Goal: Task Accomplishment & Management: Use online tool/utility

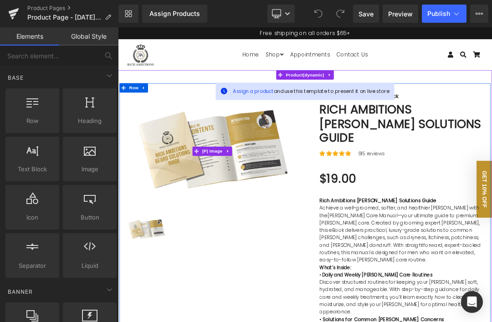
click at [310, 206] on img at bounding box center [257, 209] width 260 height 173
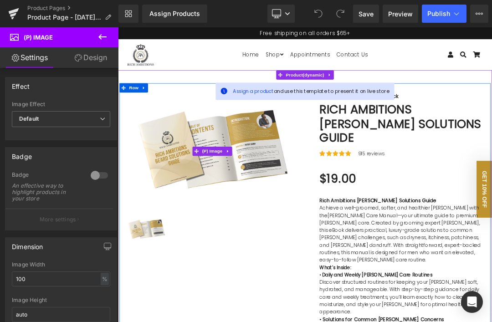
click at [476, 9] on button "Upgrade Plan View Live Page View with current Template Save Template to Library…" at bounding box center [479, 14] width 18 height 18
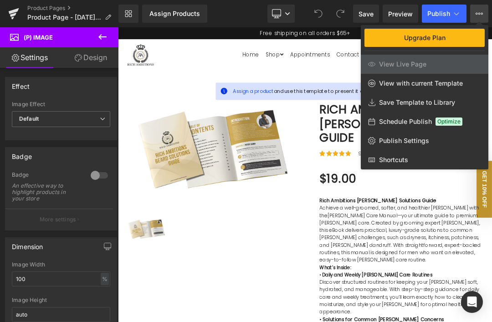
click at [486, 19] on button "Upgrade Plan View Live Page View with current Template Save Template to Library…" at bounding box center [479, 14] width 18 height 18
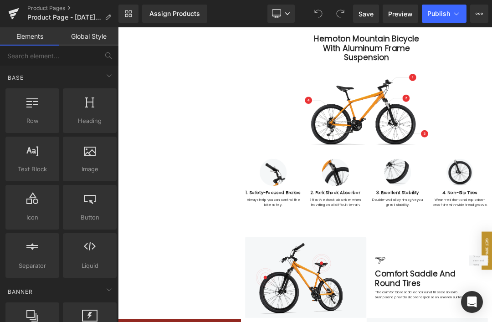
scroll to position [1585, 0]
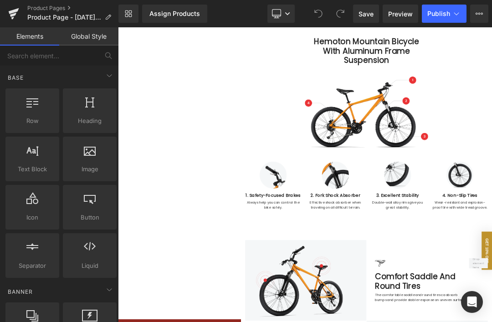
click at [153, 305] on div "ok" at bounding box center [304, 168] width 373 height 337
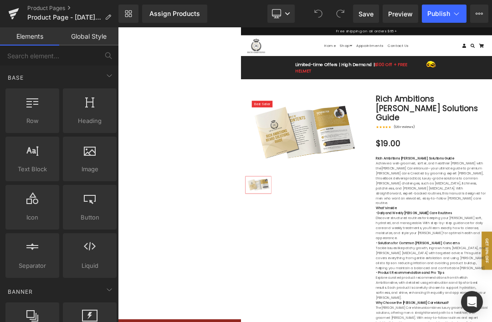
scroll to position [0, 0]
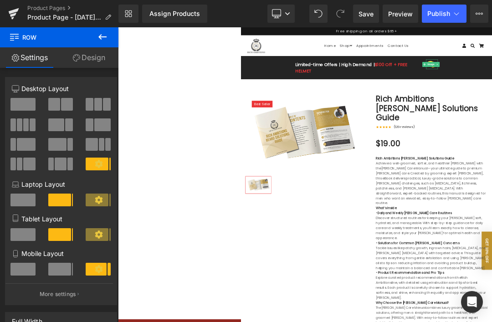
click at [368, 272] on img at bounding box center [380, 260] width 260 height 173
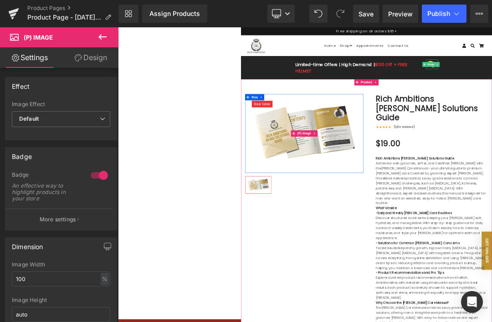
click at [286, 193] on span "Best Seller" at bounding box center [287, 195] width 35 height 11
click at [368, 256] on span "(P) Image" at bounding box center [379, 261] width 35 height 14
click at [103, 61] on link "Design" at bounding box center [90, 57] width 59 height 20
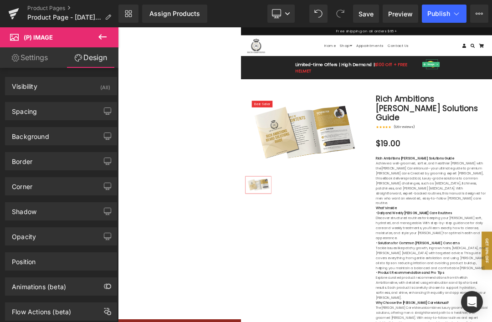
click at [90, 53] on link "Design" at bounding box center [90, 57] width 59 height 20
click at [37, 63] on link "Settings" at bounding box center [29, 57] width 59 height 20
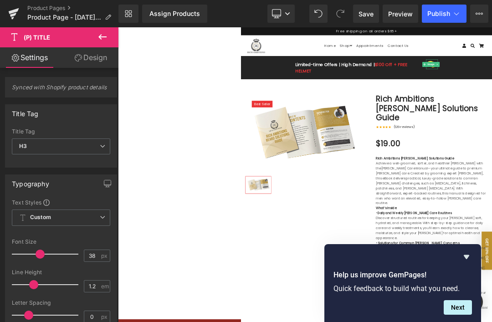
scroll to position [0, 0]
click at [323, 236] on img at bounding box center [380, 260] width 260 height 173
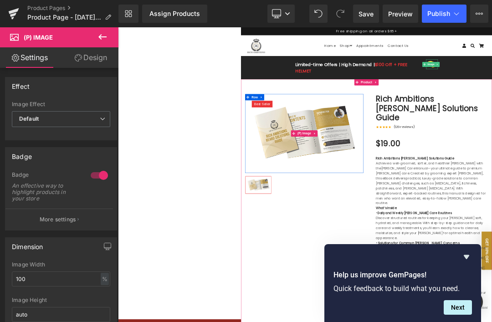
click at [317, 246] on img at bounding box center [380, 260] width 260 height 173
click at [263, 181] on span "Row" at bounding box center [271, 181] width 18 height 14
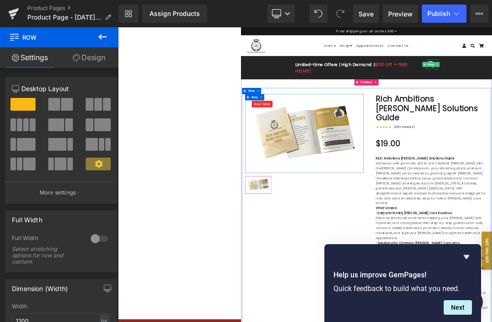
click at [104, 38] on icon at bounding box center [102, 36] width 11 height 11
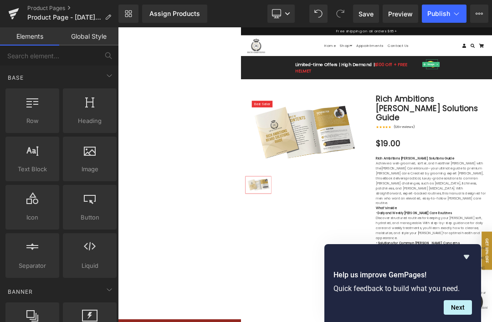
click at [368, 270] on img at bounding box center [380, 260] width 260 height 173
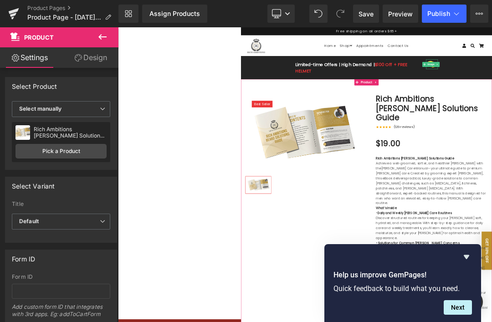
click at [106, 114] on span "Select manually" at bounding box center [61, 109] width 98 height 16
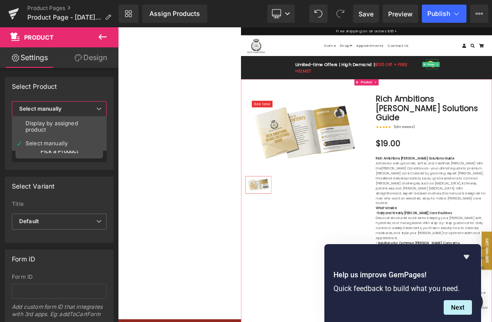
click at [83, 127] on div "Display by assigned product" at bounding box center [58, 126] width 67 height 13
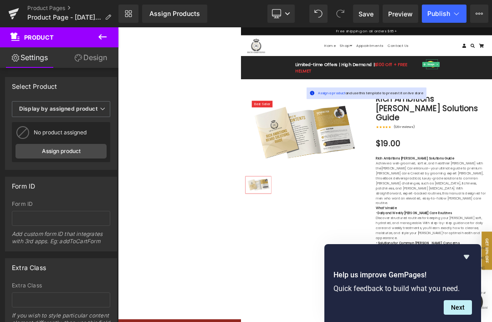
click at [89, 149] on link "Assign product" at bounding box center [60, 151] width 91 height 15
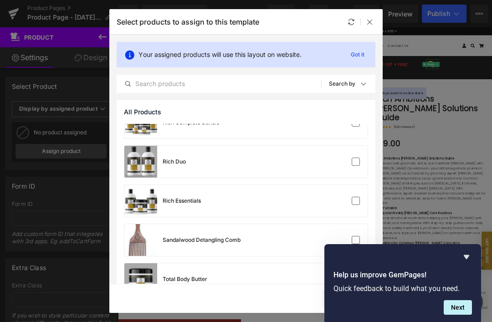
scroll to position [373, 0]
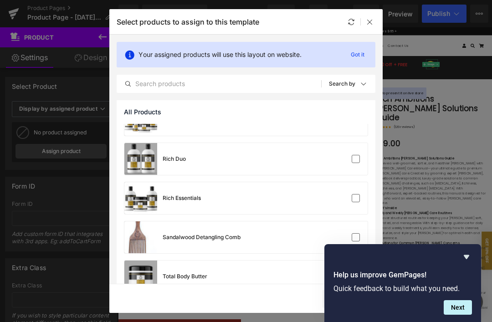
click at [322, 199] on div at bounding box center [340, 198] width 41 height 9
click at [368, 313] on button "Next" at bounding box center [458, 307] width 28 height 15
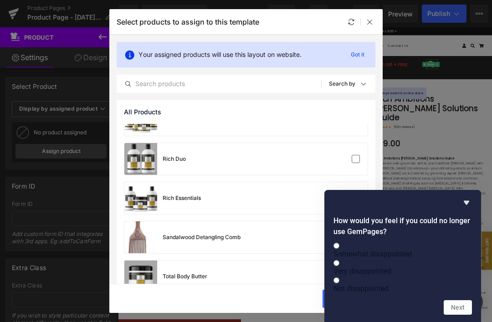
click at [368, 198] on icon "Hide survey" at bounding box center [466, 202] width 11 height 11
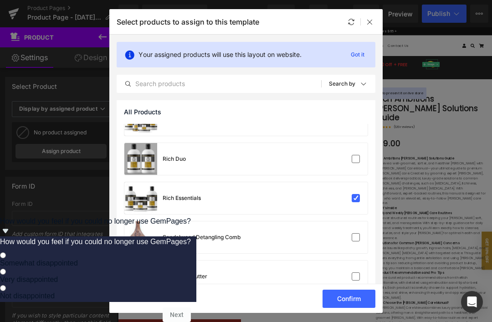
click at [331, 302] on button "Confirm" at bounding box center [348, 299] width 53 height 18
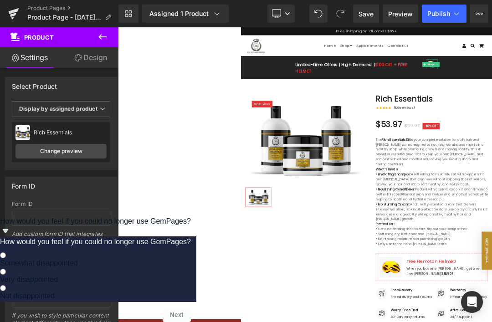
scroll to position [0, 0]
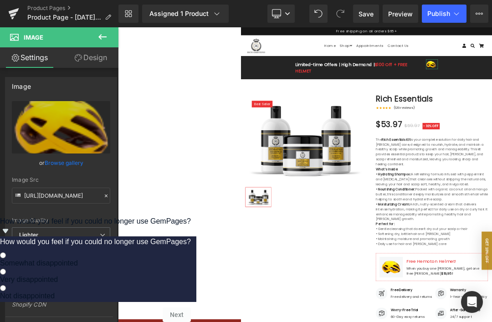
click at [108, 109] on icon at bounding box center [103, 107] width 11 height 11
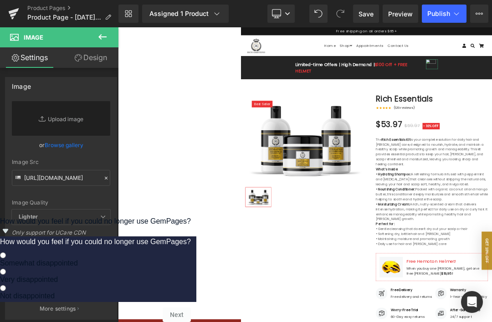
click at [198, 195] on div "ok" at bounding box center [304, 168] width 373 height 337
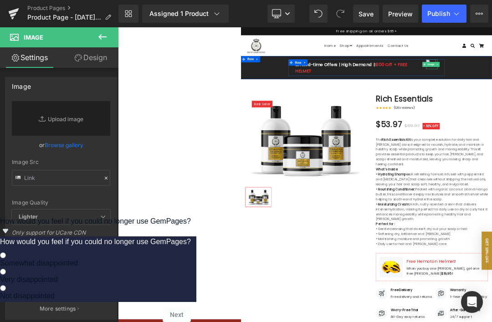
click at [87, 119] on link "Replace Image" at bounding box center [61, 118] width 98 height 35
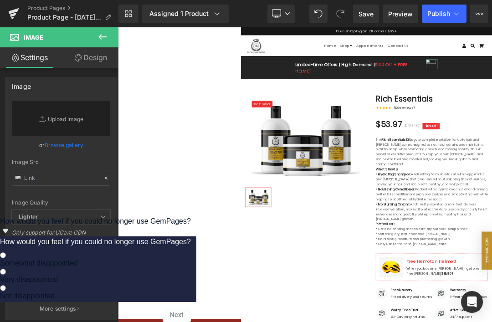
type input "C:\fakepath\7207390836705201756.jpeg"
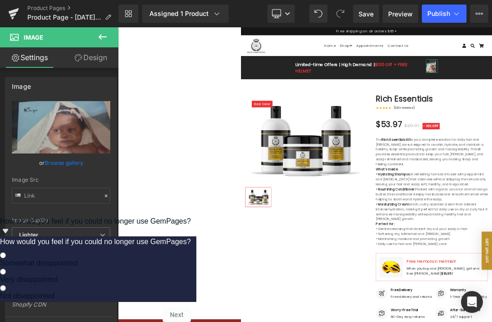
click at [108, 109] on icon at bounding box center [103, 107] width 11 height 11
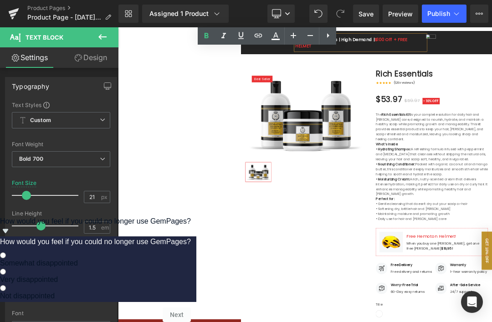
scroll to position [69, 0]
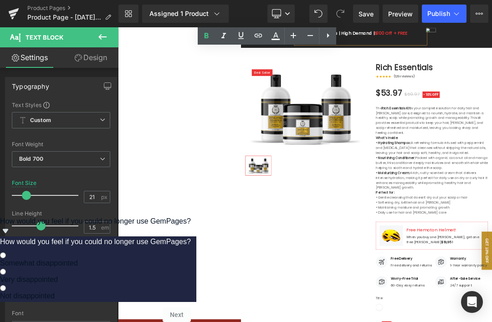
click at [241, 27] on div at bounding box center [241, 27] width 0 height 0
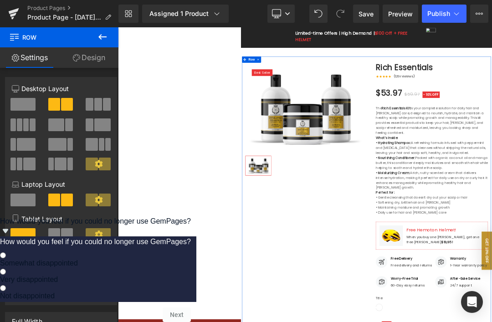
click at [87, 67] on link "Design" at bounding box center [88, 57] width 59 height 20
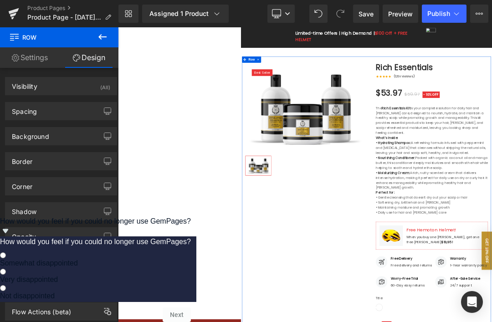
click at [41, 58] on link "Settings" at bounding box center [29, 57] width 59 height 20
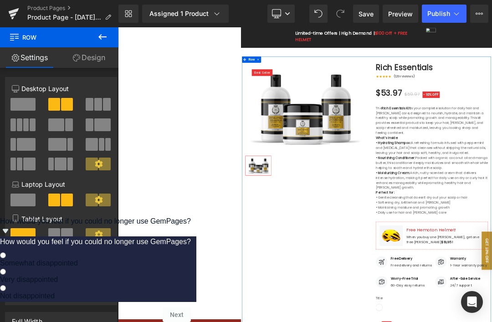
click at [103, 40] on icon at bounding box center [102, 36] width 11 height 11
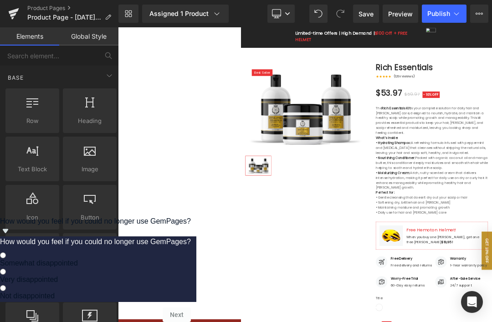
click at [92, 117] on span "Heading" at bounding box center [90, 121] width 48 height 10
click at [96, 106] on div at bounding box center [90, 106] width 48 height 20
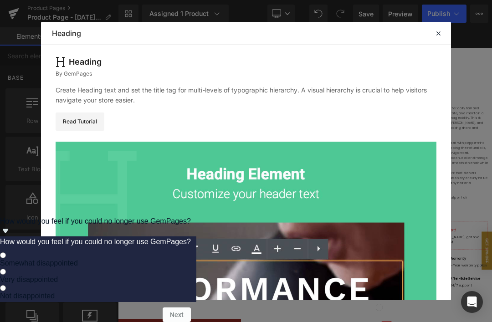
click at [368, 80] on div "Heading By GemPages Create Heading text and set the title tag for multi-levels …" at bounding box center [246, 211] width 410 height 333
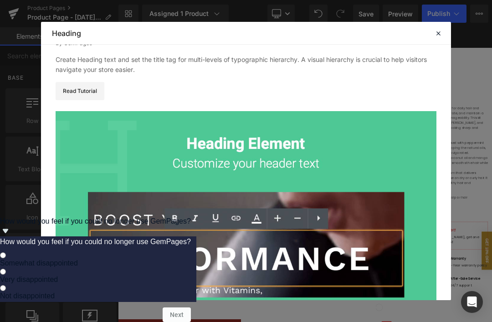
scroll to position [31, 0]
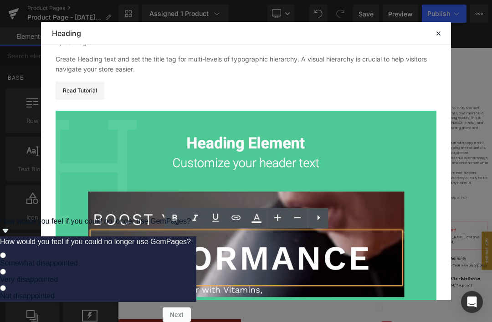
click at [368, 29] on icon at bounding box center [438, 33] width 8 height 8
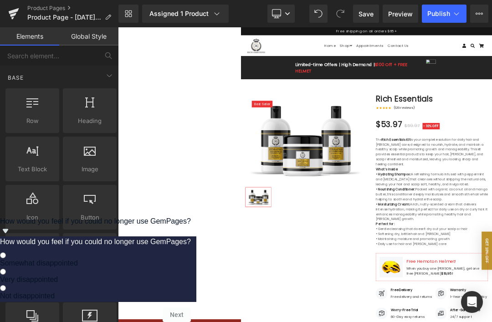
scroll to position [0, 0]
click at [286, 14] on icon at bounding box center [287, 13] width 5 height 3
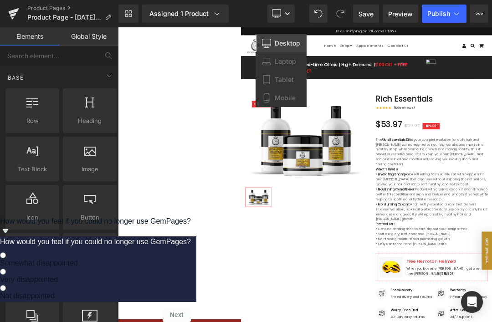
click at [287, 103] on link "Mobile" at bounding box center [280, 98] width 51 height 18
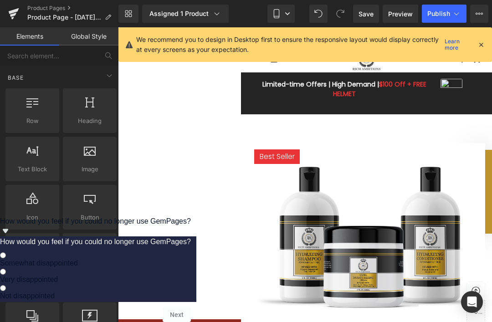
scroll to position [63, 0]
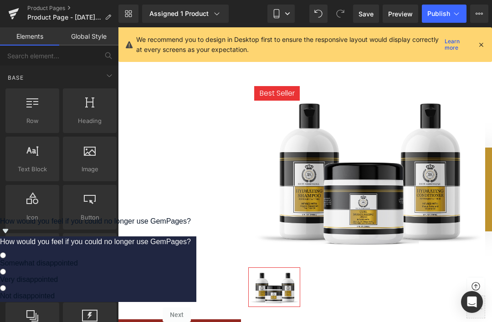
click at [292, 16] on link "Mobile" at bounding box center [280, 14] width 27 height 18
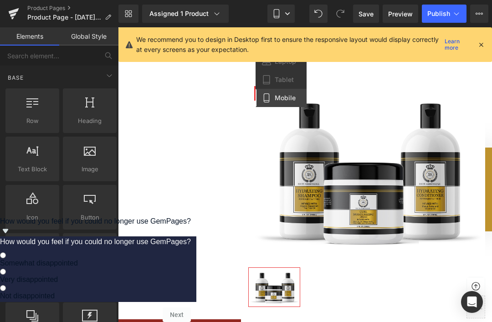
click at [368, 44] on icon at bounding box center [481, 45] width 8 height 8
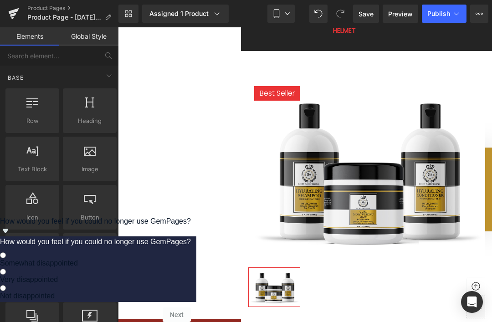
click at [290, 12] on icon at bounding box center [287, 13] width 5 height 5
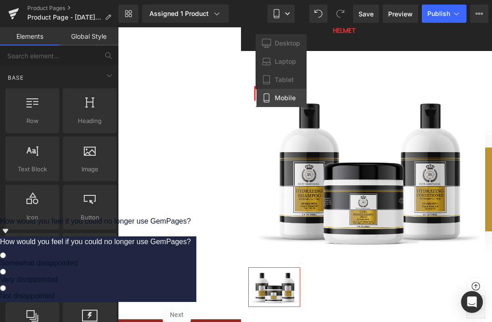
click at [292, 41] on span "Desktop" at bounding box center [287, 43] width 25 height 8
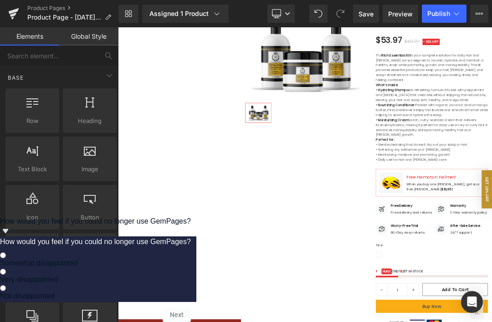
scroll to position [186, 0]
click at [219, 14] on icon at bounding box center [216, 13] width 9 height 9
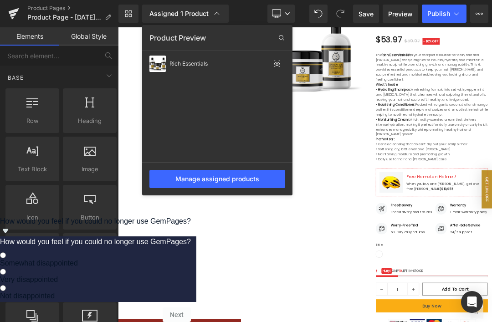
click at [220, 17] on icon at bounding box center [216, 13] width 9 height 9
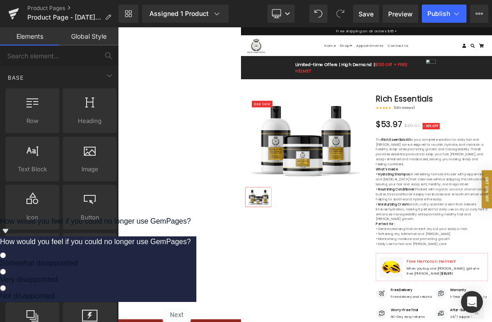
scroll to position [0, 0]
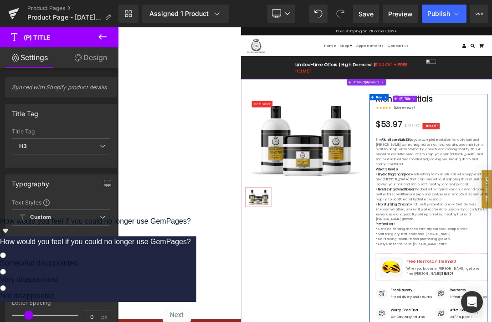
click at [103, 37] on icon at bounding box center [102, 36] width 8 height 5
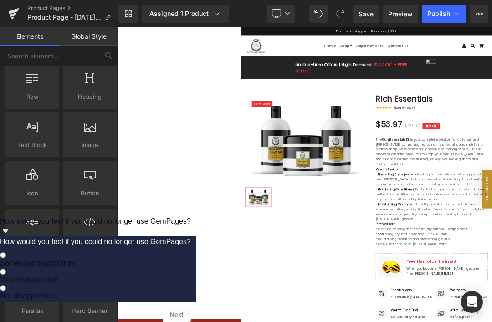
scroll to position [20, 0]
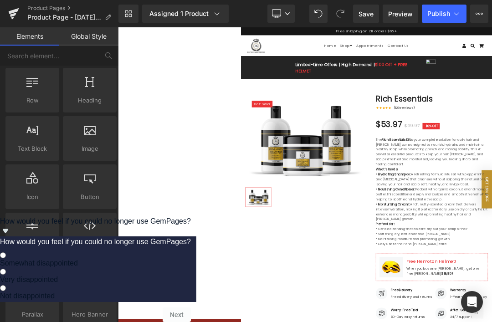
click at [101, 96] on span "Heading" at bounding box center [90, 101] width 48 height 10
click at [104, 78] on div at bounding box center [90, 83] width 48 height 20
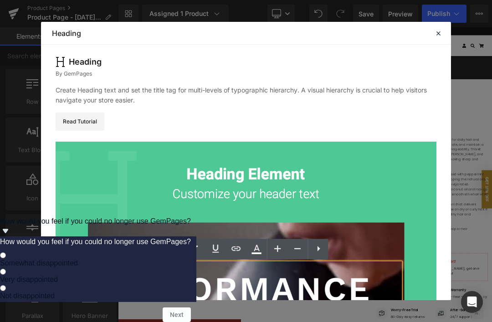
scroll to position [0, 0]
click at [368, 29] on icon at bounding box center [438, 33] width 8 height 8
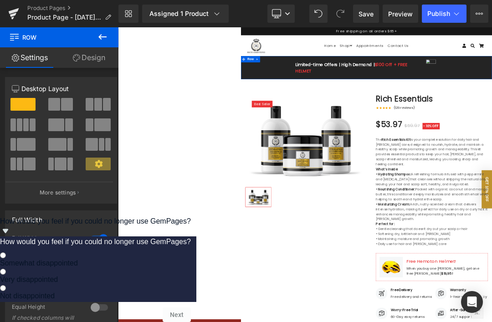
click at [368, 14] on icon at bounding box center [456, 13] width 9 height 9
click at [368, 15] on icon at bounding box center [478, 13] width 7 height 7
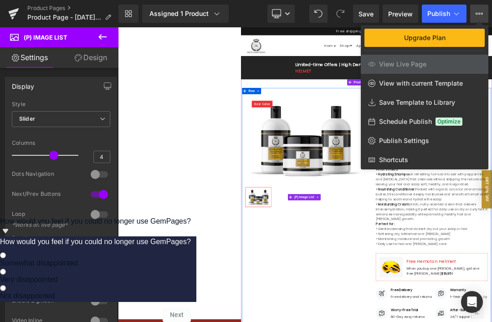
click at [368, 10] on icon at bounding box center [456, 13] width 9 height 9
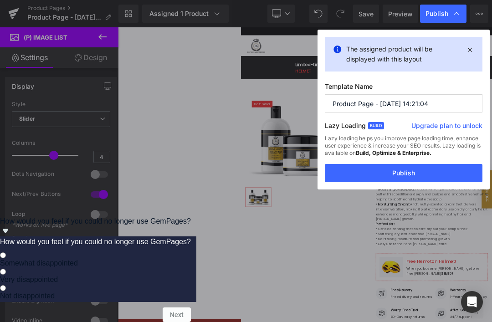
click at [368, 53] on icon at bounding box center [469, 49] width 10 height 11
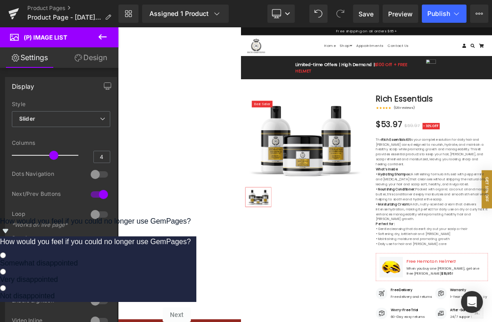
click at [368, 239] on img at bounding box center [380, 272] width 260 height 197
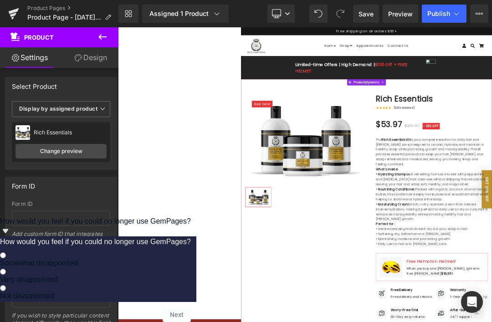
click at [87, 153] on link "Change preview" at bounding box center [60, 151] width 91 height 15
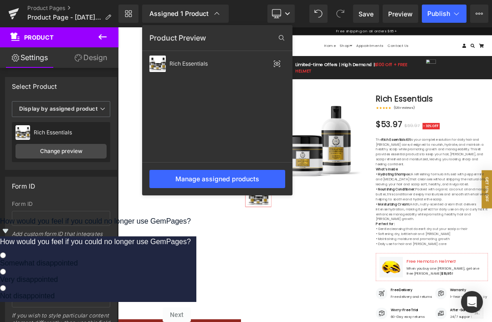
click at [247, 178] on div "Manage assigned products" at bounding box center [217, 179] width 136 height 18
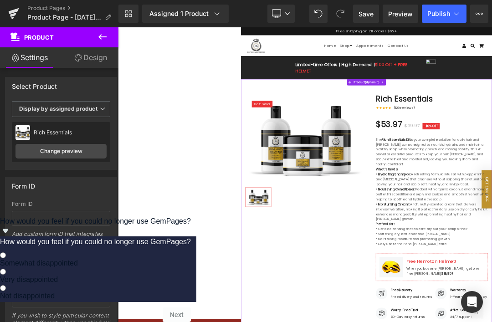
click at [98, 152] on link "Change preview" at bounding box center [60, 151] width 91 height 15
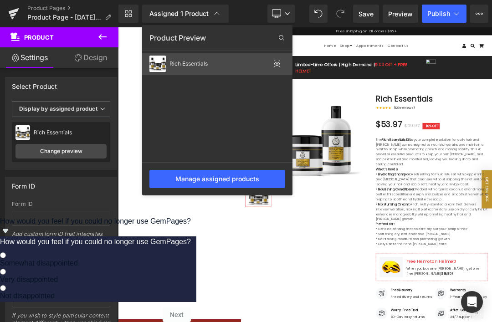
click at [284, 66] on div "Rich Essentials" at bounding box center [217, 64] width 150 height 22
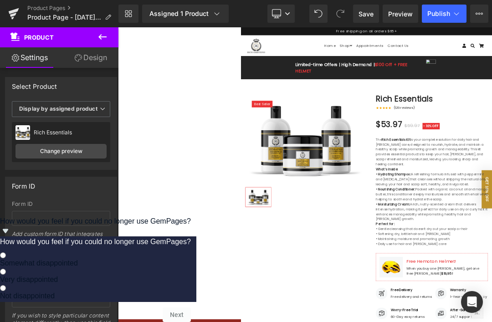
click at [367, 273] on span "(P) Image" at bounding box center [380, 272] width 28 height 11
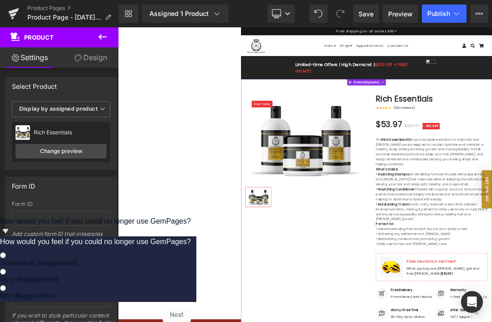
click at [86, 151] on link "Change preview" at bounding box center [60, 151] width 91 height 15
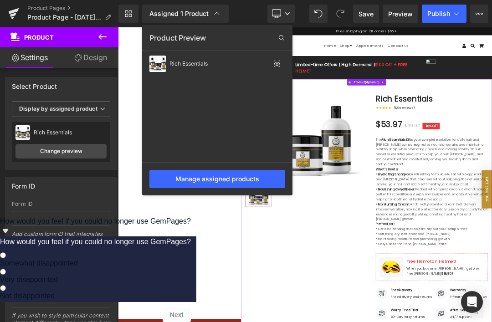
click at [246, 181] on div "Manage assigned products" at bounding box center [217, 179] width 136 height 18
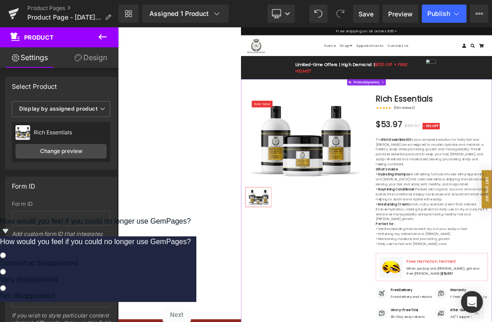
click at [104, 112] on span "Display by assigned product" at bounding box center [61, 109] width 98 height 16
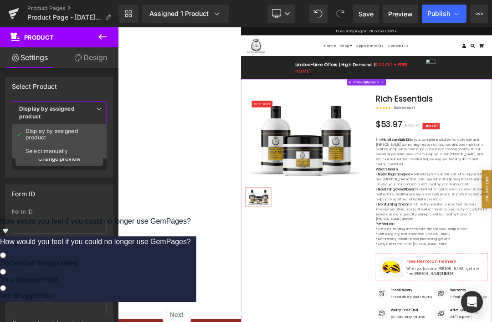
click at [71, 152] on li "Select manually" at bounding box center [59, 151] width 95 height 14
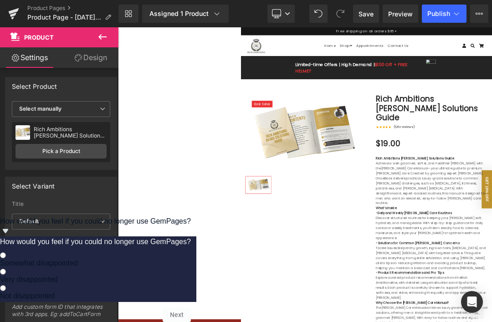
click at [80, 144] on link "Pick a Product" at bounding box center [60, 151] width 91 height 15
click at [367, 17] on span "Save" at bounding box center [365, 14] width 15 height 10
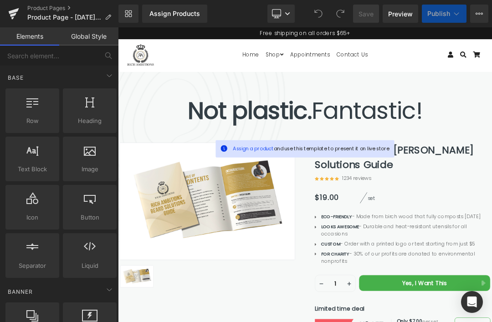
click at [294, 291] on img at bounding box center [249, 283] width 259 height 173
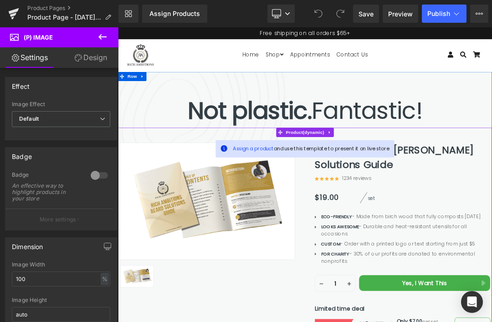
click at [405, 178] on span "Product" at bounding box center [393, 182] width 61 height 14
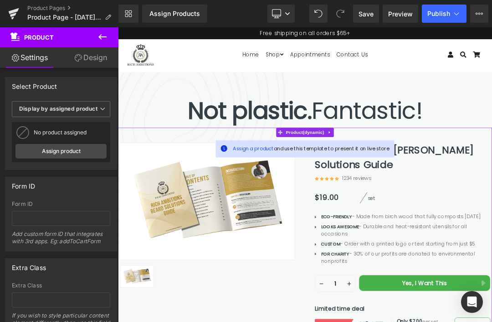
click at [76, 149] on link "Assign product" at bounding box center [60, 151] width 91 height 15
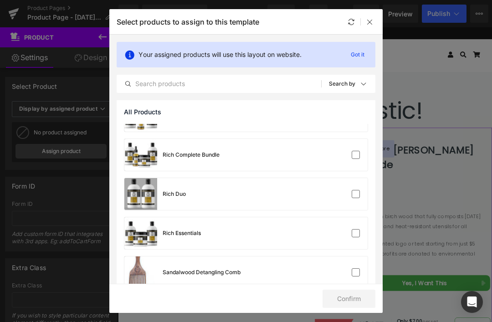
scroll to position [337, 0]
click at [356, 234] on input "checkbox" at bounding box center [356, 234] width 0 height 0
click at [312, 198] on div "Rich Duo" at bounding box center [245, 194] width 243 height 32
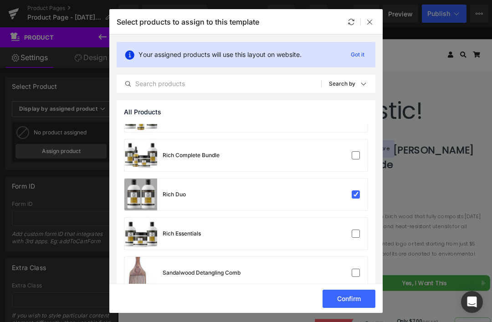
click at [356, 234] on input "checkbox" at bounding box center [356, 234] width 0 height 0
checkbox input "false"
click at [356, 194] on input "checkbox" at bounding box center [356, 194] width 0 height 0
click at [360, 190] on label at bounding box center [356, 194] width 8 height 8
click at [356, 194] on input "checkbox" at bounding box center [356, 194] width 0 height 0
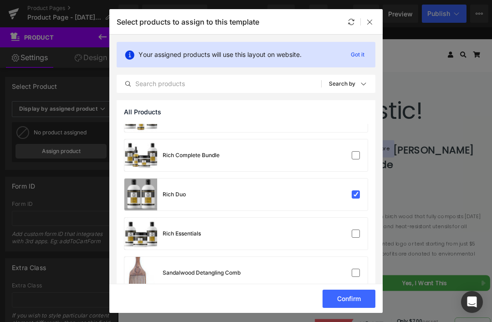
checkbox input "false"
click at [356, 234] on input "checkbox" at bounding box center [356, 234] width 0 height 0
click at [362, 50] on p "Got it" at bounding box center [357, 54] width 21 height 11
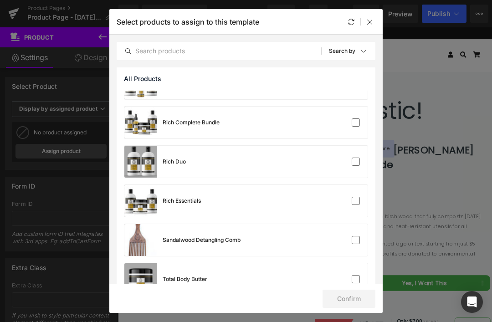
click at [356, 201] on input "checkbox" at bounding box center [356, 201] width 0 height 0
checkbox input "false"
click at [351, 21] on icon at bounding box center [350, 21] width 7 height 7
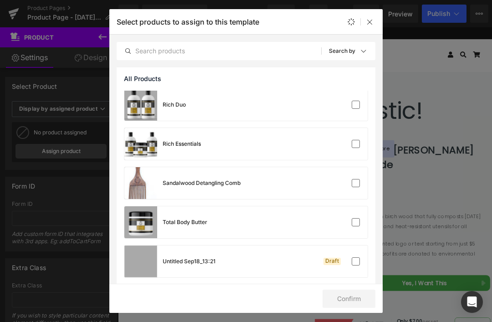
scroll to position [394, 0]
click at [356, 144] on input "checkbox" at bounding box center [356, 144] width 0 height 0
click at [352, 146] on label at bounding box center [356, 144] width 8 height 8
click at [356, 144] on input "checkbox" at bounding box center [356, 144] width 0 height 0
checkbox input "false"
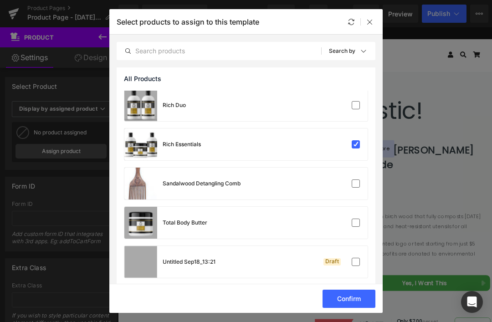
click at [351, 303] on button "Confirm" at bounding box center [348, 299] width 53 height 18
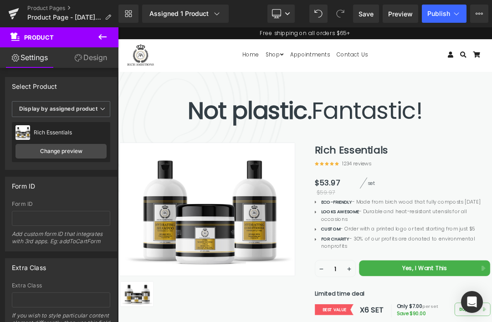
scroll to position [0, 0]
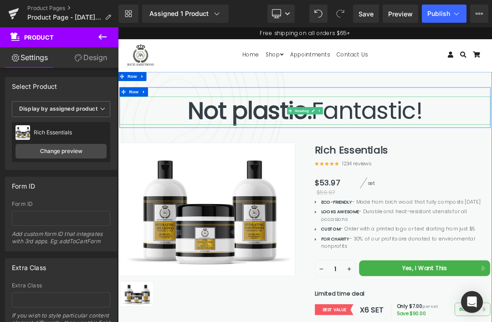
click at [455, 155] on h1 "Not plastic. Fantastic!" at bounding box center [393, 149] width 546 height 41
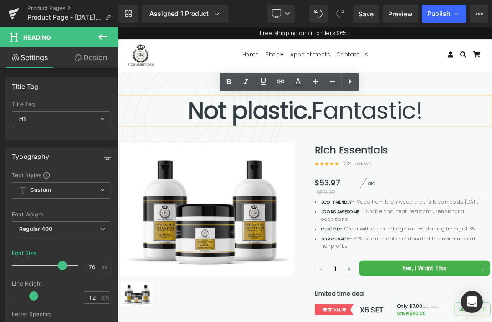
click at [479, 154] on h1 "Not plastic. Fantastic!" at bounding box center [393, 149] width 546 height 41
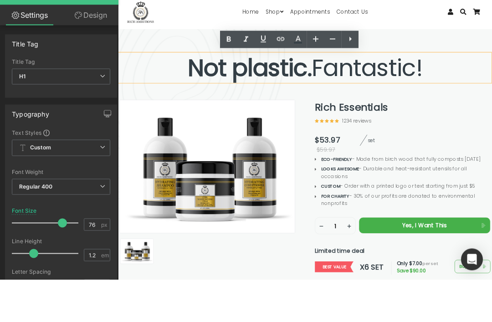
click at [491, 102] on h1 "Not plastic. Fantastic!" at bounding box center [393, 107] width 546 height 41
click at [394, 114] on strong "Not plastic." at bounding box center [311, 107] width 183 height 49
click at [491, 116] on h1 "Not plastic. Fantastic!" at bounding box center [393, 107] width 546 height 41
click at [491, 114] on h1 "Not plastic. Fantastic!" at bounding box center [393, 107] width 546 height 41
click at [491, 116] on h1 "Not plastic. Fantastic!" at bounding box center [393, 107] width 546 height 41
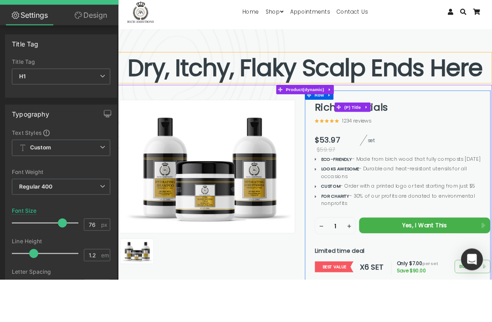
scroll to position [29, 0]
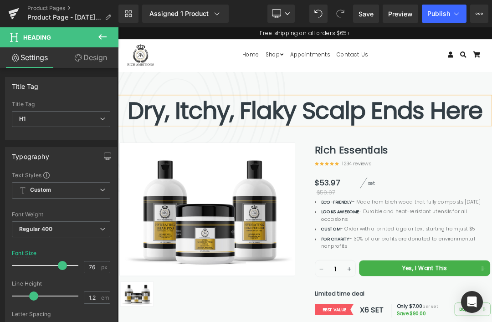
click at [491, 94] on div "Dry, Itchy, Flaky Scalp Ends Here Heading Row Sale Off (P) Image ‹" at bounding box center [393, 309] width 551 height 432
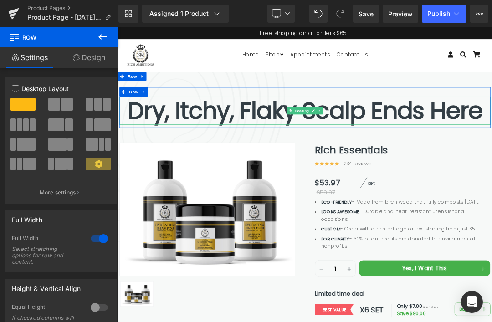
click at [491, 139] on b "Dry, Itchy, Flaky Scalp Ends Here" at bounding box center [393, 150] width 523 height 49
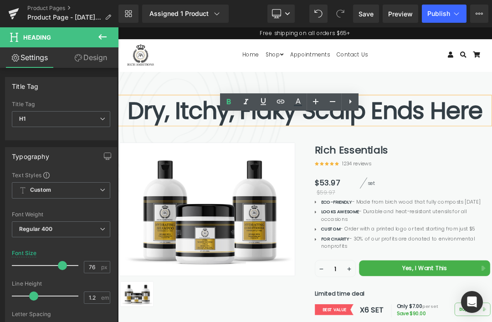
click at [491, 151] on b "Dry, Itchy, Flaky Scalp Ends Here" at bounding box center [393, 150] width 523 height 49
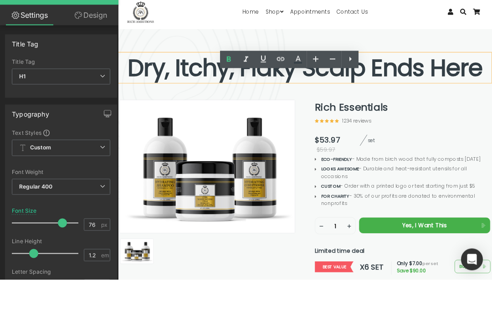
click at [491, 103] on b "Dry, Itchy, Flaky Scalp Ends Here" at bounding box center [393, 107] width 523 height 49
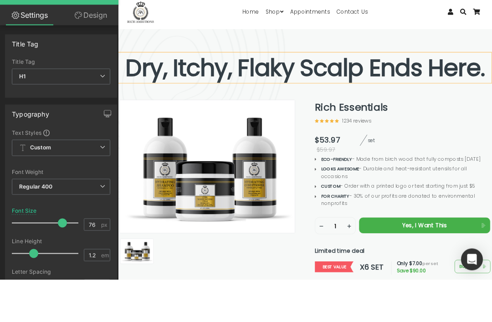
click at [491, 52] on div "Dry, Itchy, Flaky Scalp Ends Here. Heading Row Sale Off (P) Image ‹" at bounding box center [393, 267] width 551 height 432
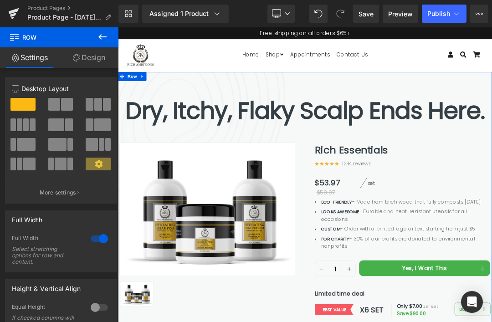
click at [100, 59] on link "Design" at bounding box center [88, 57] width 59 height 20
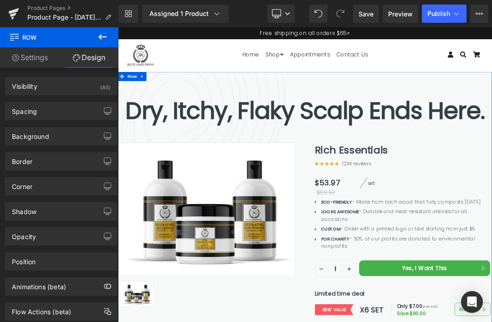
click at [47, 61] on link "Settings" at bounding box center [29, 57] width 59 height 20
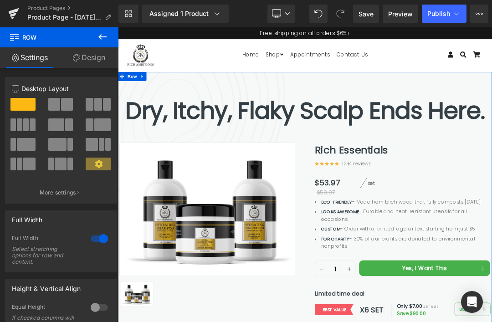
click at [107, 42] on icon at bounding box center [102, 36] width 11 height 11
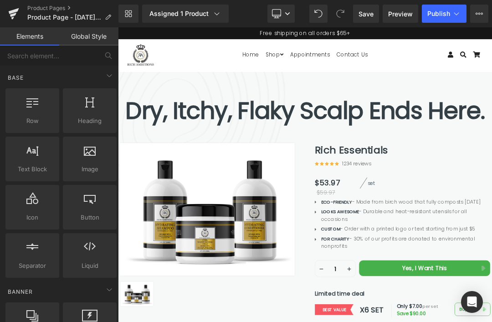
scroll to position [0, 0]
click at [101, 121] on span "Heading" at bounding box center [90, 121] width 48 height 10
click at [94, 114] on div at bounding box center [90, 106] width 48 height 20
click at [118, 27] on div at bounding box center [118, 27] width 0 height 0
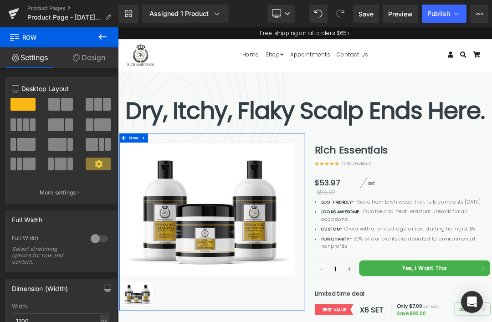
click at [101, 63] on link "Design" at bounding box center [88, 57] width 59 height 20
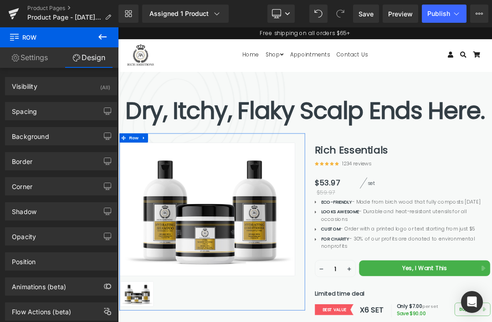
click at [44, 56] on link "Settings" at bounding box center [29, 57] width 59 height 20
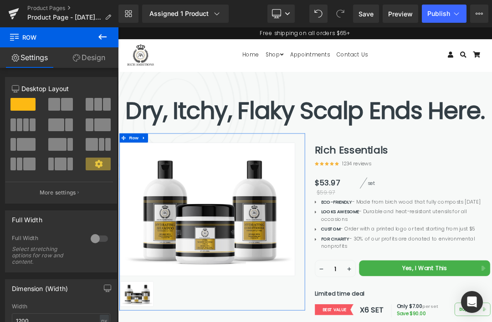
click at [107, 33] on icon at bounding box center [102, 36] width 11 height 11
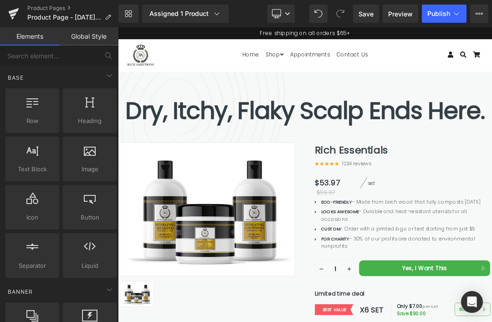
click at [42, 166] on span "Text Block" at bounding box center [32, 169] width 48 height 10
click at [51, 162] on div at bounding box center [32, 154] width 48 height 20
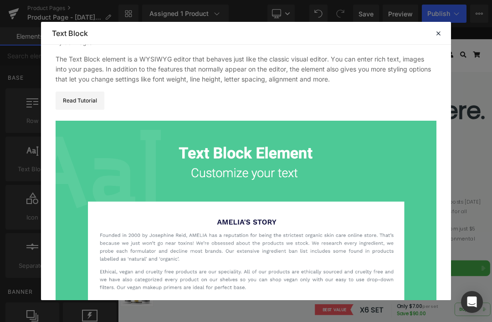
scroll to position [28, 0]
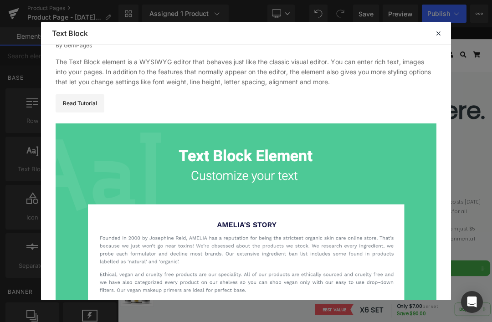
click at [442, 28] on div at bounding box center [438, 33] width 11 height 11
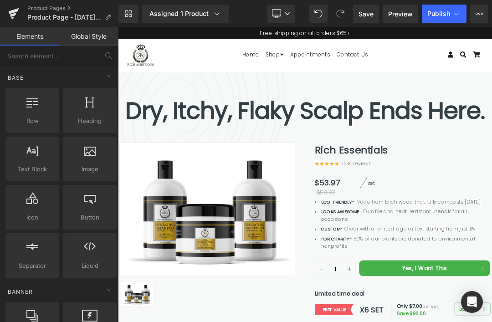
click at [102, 118] on span "Heading" at bounding box center [90, 121] width 48 height 10
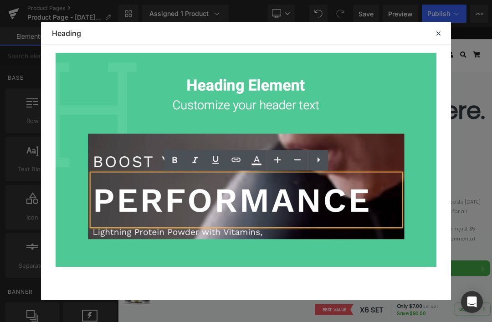
scroll to position [88, 0]
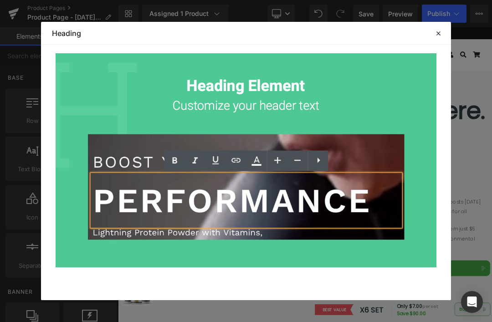
click at [275, 146] on img at bounding box center [246, 160] width 381 height 214
click at [441, 28] on div at bounding box center [438, 33] width 11 height 11
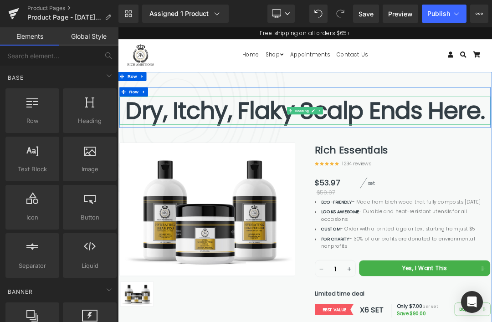
click at [491, 153] on b "Dry, Itchy, Flaky Scalp Ends Here." at bounding box center [393, 150] width 529 height 49
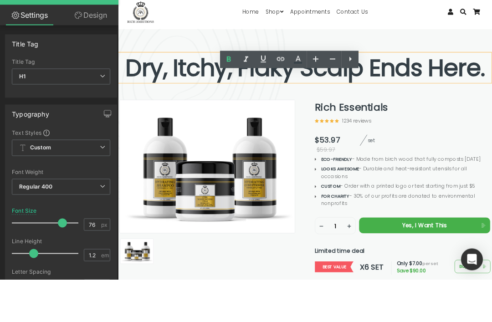
click at [491, 111] on b "Dry, Itchy, Flaky Scalp Ends Here." at bounding box center [393, 107] width 529 height 49
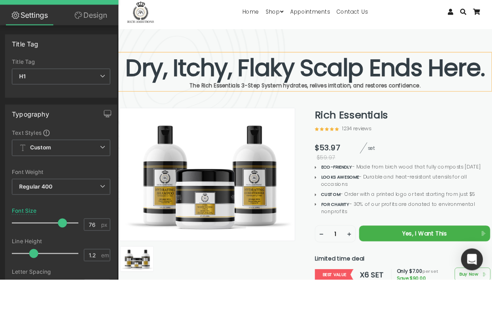
scroll to position [93, 0]
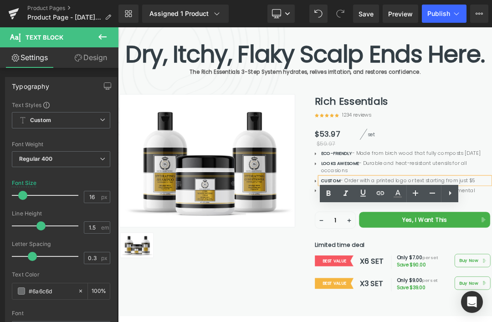
scroll to position [84, 0]
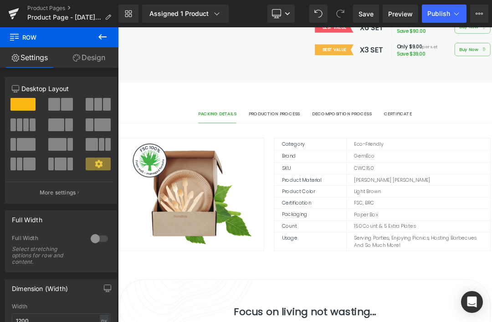
scroll to position [423, 0]
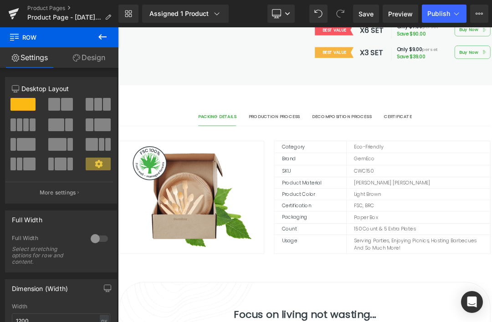
click at [377, 150] on li "Tabs" at bounding box center [388, 155] width 25 height 11
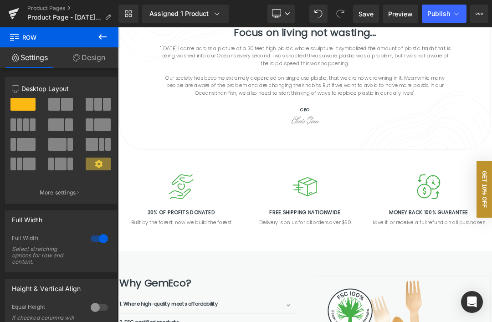
scroll to position [844, 0]
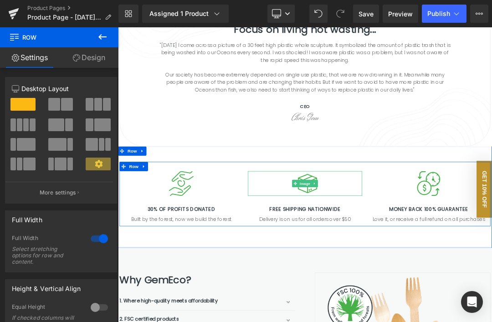
click at [406, 252] on li at bounding box center [408, 257] width 10 height 11
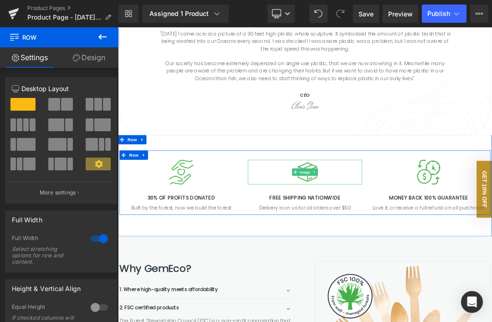
scroll to position [866, 0]
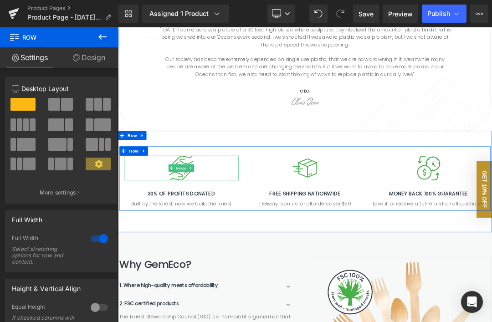
click at [223, 222] on img at bounding box center [211, 235] width 37 height 36
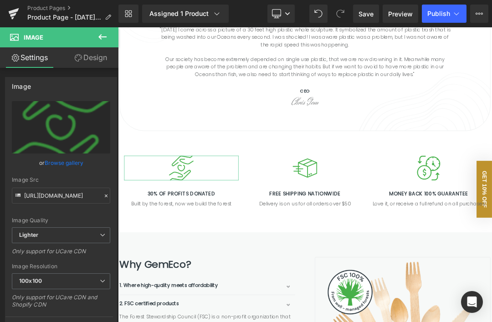
click at [69, 162] on link "Browse gallery" at bounding box center [64, 163] width 39 height 16
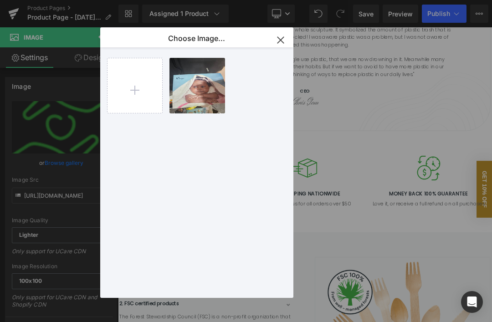
click at [138, 89] on input "file" at bounding box center [134, 85] width 55 height 55
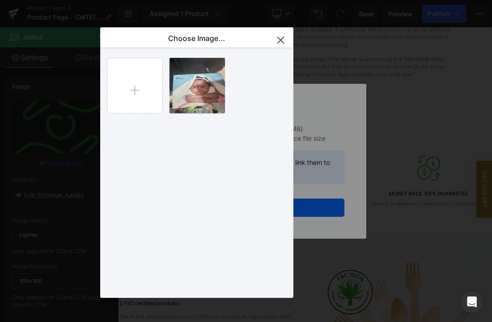
click at [282, 66] on div "7207390...1756.jpeg 424.38 KB Delete image? Yes No" at bounding box center [200, 172] width 186 height 250
click at [282, 39] on icon "button" at bounding box center [280, 40] width 6 height 6
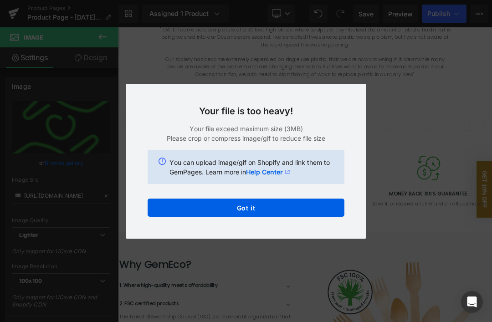
click at [281, 208] on button "Got it" at bounding box center [246, 208] width 197 height 18
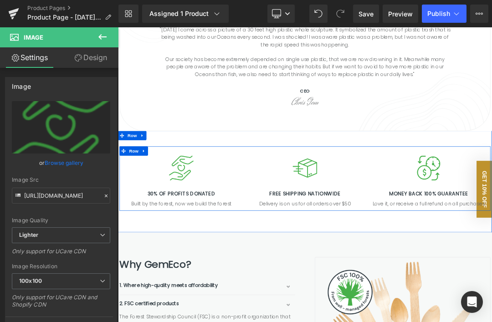
click at [217, 229] on li "Image" at bounding box center [206, 234] width 28 height 11
click at [218, 229] on span "Image" at bounding box center [211, 234] width 19 height 11
click at [213, 229] on span "Image" at bounding box center [211, 234] width 19 height 11
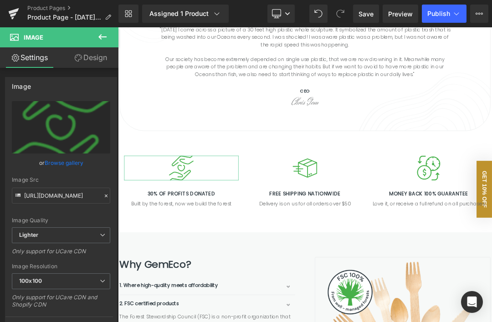
click at [71, 159] on link "Browse gallery" at bounding box center [64, 163] width 39 height 16
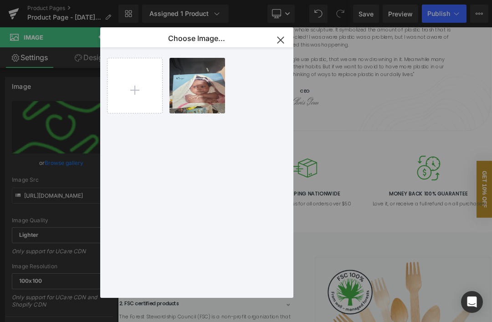
click at [135, 87] on input "file" at bounding box center [134, 85] width 55 height 55
type input "C:\fakepath\Devin cream mock.png"
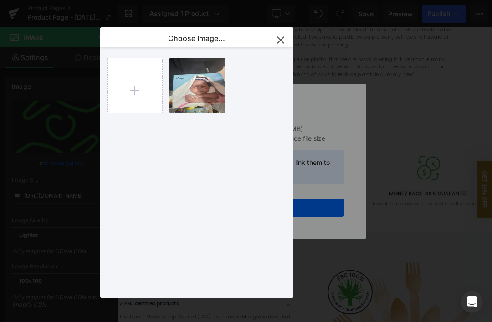
click at [282, 43] on icon "button" at bounding box center [280, 40] width 15 height 15
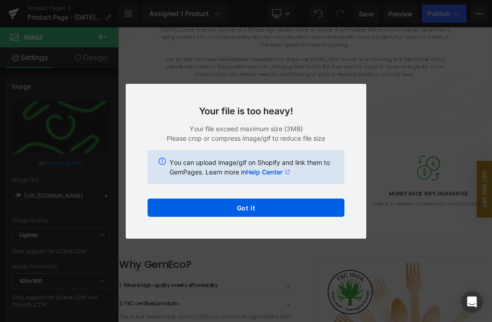
click at [276, 173] on link "Help Center" at bounding box center [268, 172] width 44 height 10
click at [306, 210] on button "Got it" at bounding box center [246, 208] width 197 height 18
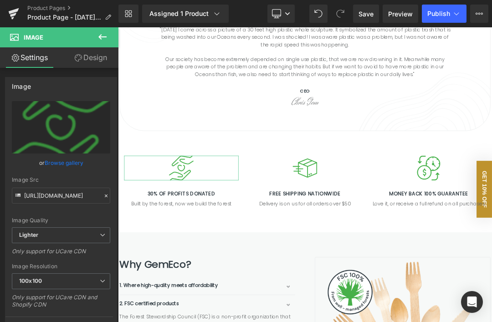
click at [108, 195] on icon at bounding box center [106, 196] width 6 height 6
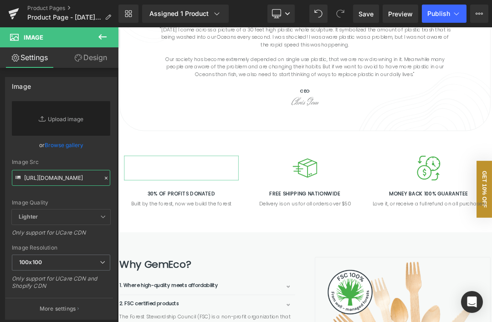
click at [45, 178] on input "[URL][DOMAIN_NAME]" at bounding box center [61, 178] width 98 height 16
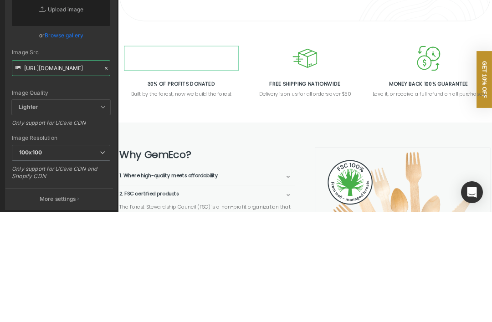
click at [53, 170] on input "[URL][DOMAIN_NAME]" at bounding box center [61, 178] width 98 height 16
paste input "cdn.shopify.com/s/files/1/0399/7122/5763/products/image.png?v=1680209566"
type input "https://cdn.shopify.com/s/files/1/0399/7122/5763/products/image.png?v=1680209566"
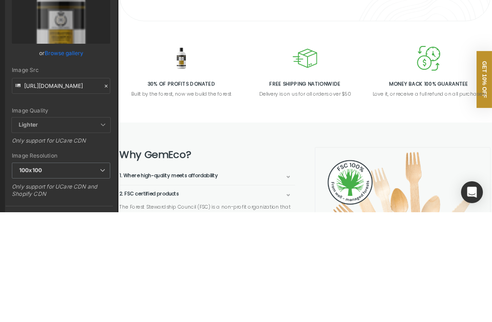
click at [404, 120] on link at bounding box center [408, 125] width 10 height 11
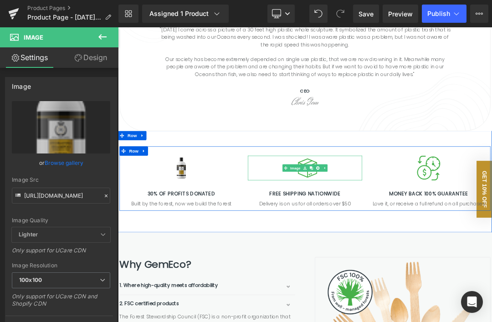
click at [377, 229] on link "Image" at bounding box center [374, 234] width 28 height 11
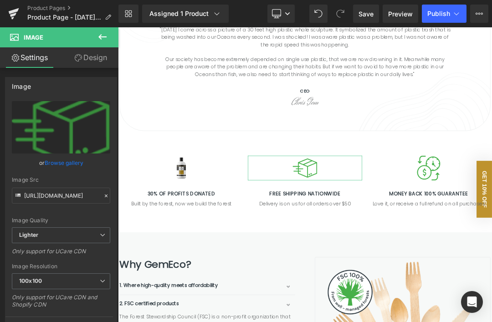
click at [105, 196] on icon at bounding box center [106, 196] width 6 height 6
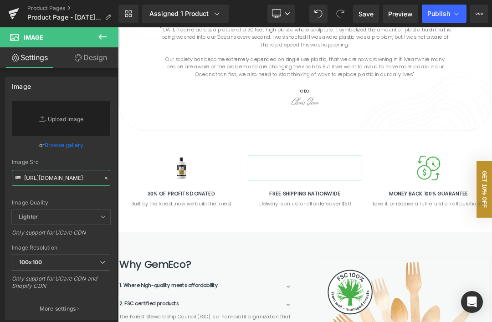
click at [42, 178] on input "[URL][DOMAIN_NAME]" at bounding box center [61, 178] width 98 height 16
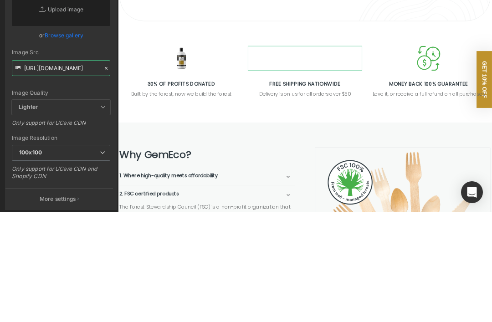
click at [48, 170] on input "[URL][DOMAIN_NAME]" at bounding box center [61, 178] width 98 height 16
paste input "cdn.shopify.com/s/files/1/0399/7122/5763/products/image_a73dcffa-99cc-4f53-9740…"
type input "https://cdn.shopify.com/s/files/1/0399/7122/5763/products/image_a73dcffa-99cc-4…"
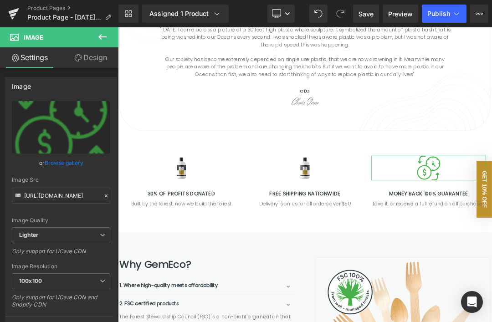
click at [108, 198] on icon at bounding box center [106, 196] width 6 height 6
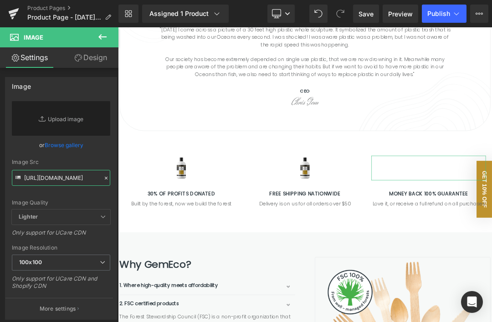
click at [62, 178] on input "https://ucarecdn.com/99b69694-cdbb-4d3c-8bce-057a6bbd1973/-/format/auto/-/previ…" at bounding box center [61, 178] width 98 height 16
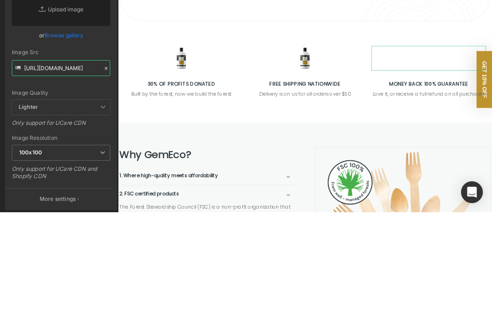
click at [53, 170] on input "https://ucarecdn.com/99b69694-cdbb-4d3c-8bce-057a6bbd1973/-/format/auto/-/previ…" at bounding box center [61, 178] width 98 height 16
paste input "cdn.shopify.com/s/files/1/0399/7122/5763/products/image_20cdf2ea-e5af-42c0-8c71…"
type input "https://cdn.shopify.com/s/files/1/0399/7122/5763/products/image_20cdf2ea-e5af-4…"
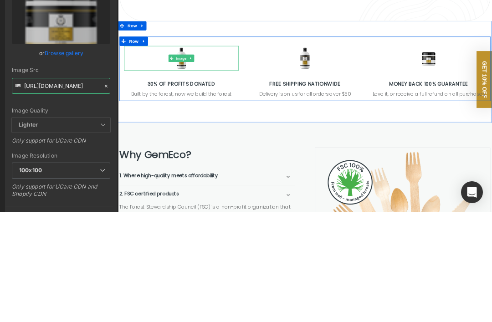
click at [216, 111] on img at bounding box center [211, 125] width 27 height 36
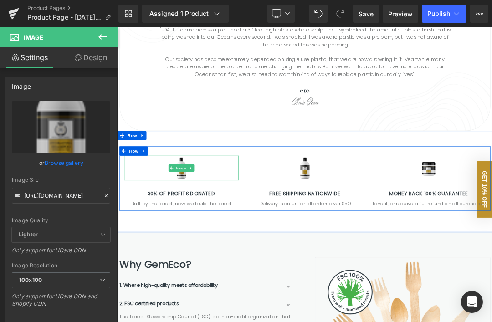
click at [105, 280] on icon at bounding box center [102, 279] width 5 height 5
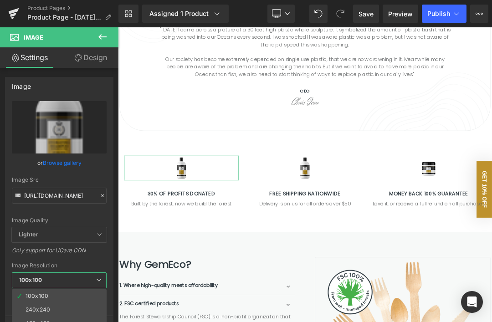
click at [49, 304] on li "240x240" at bounding box center [61, 310] width 99 height 14
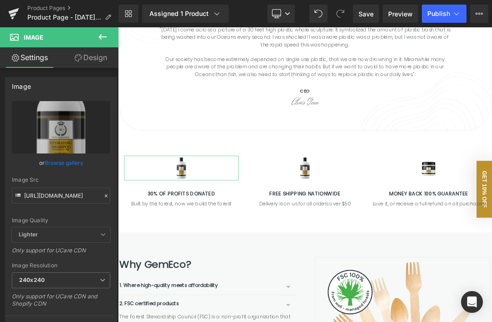
click at [106, 283] on span "240x240" at bounding box center [61, 280] width 98 height 16
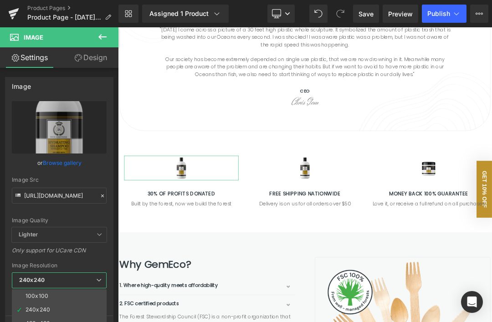
click at [54, 293] on li "100x100" at bounding box center [61, 296] width 99 height 14
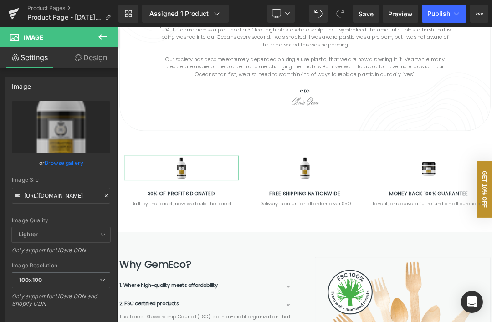
click at [117, 168] on div "Image https://cdn.shopify.com/s/files/1/0399/7122/5763/products/image_100x100.p…" at bounding box center [61, 207] width 112 height 260
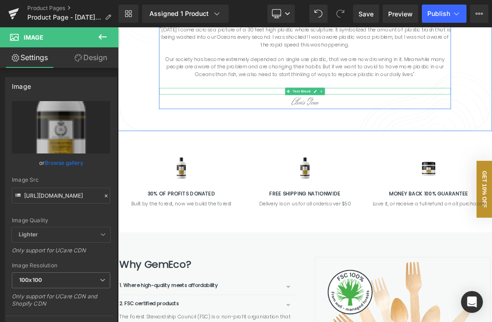
click at [491, 124] on div at bounding box center [393, 125] width 430 height 2
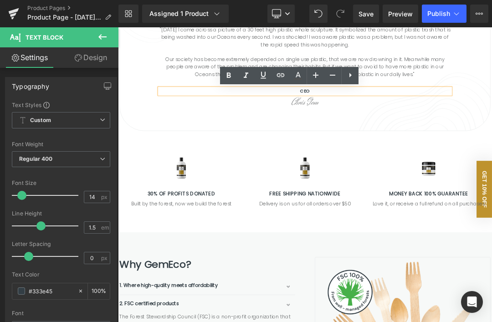
click at [217, 221] on img at bounding box center [211, 235] width 27 height 36
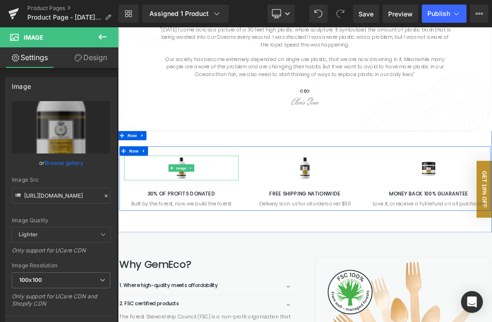
click at [118, 27] on div at bounding box center [118, 27] width 0 height 0
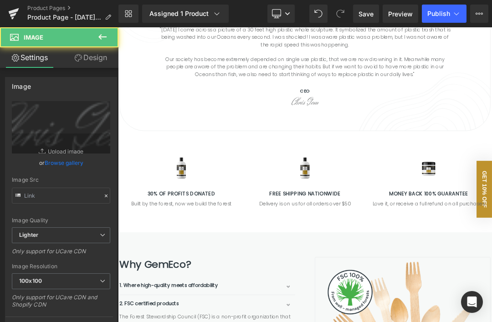
click at [118, 27] on div at bounding box center [118, 27] width 0 height 0
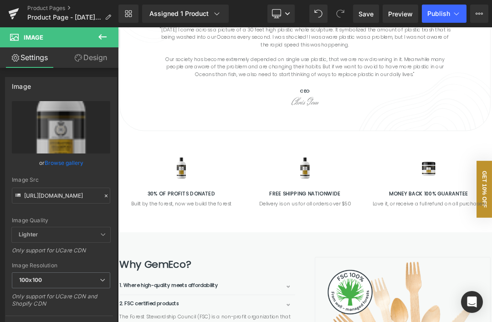
click at [118, 27] on div at bounding box center [118, 27] width 0 height 0
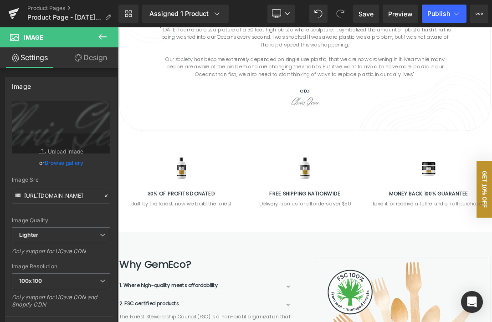
click at [200, 220] on img at bounding box center [211, 235] width 27 height 36
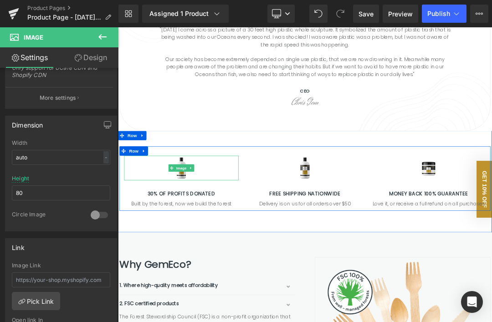
scroll to position [230, 0]
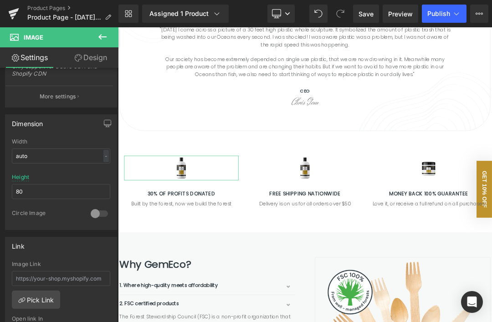
click at [105, 155] on div "-" at bounding box center [105, 156] width 5 height 12
click at [107, 169] on li "%" at bounding box center [103, 169] width 11 height 13
click at [105, 156] on div "%" at bounding box center [105, 156] width 8 height 12
click at [108, 184] on li "px" at bounding box center [103, 183] width 11 height 13
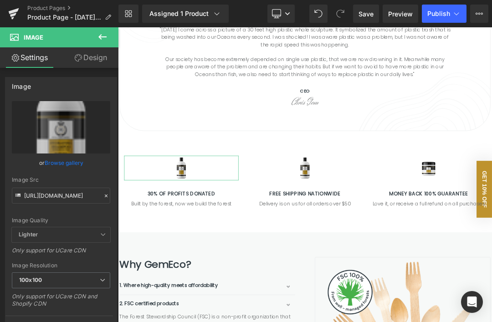
scroll to position [0, 0]
click at [70, 163] on link "Browse gallery" at bounding box center [64, 163] width 39 height 16
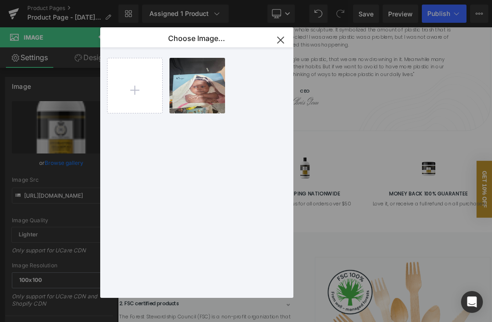
click at [137, 89] on input "file" at bounding box center [134, 85] width 55 height 55
click at [281, 33] on icon "button" at bounding box center [280, 40] width 15 height 15
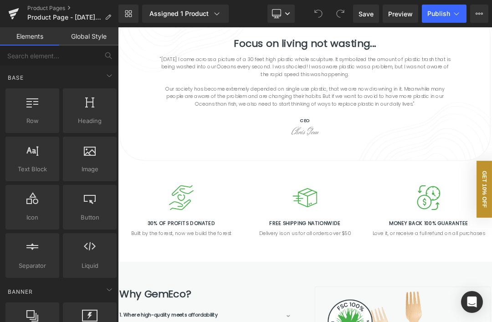
scroll to position [840, 0]
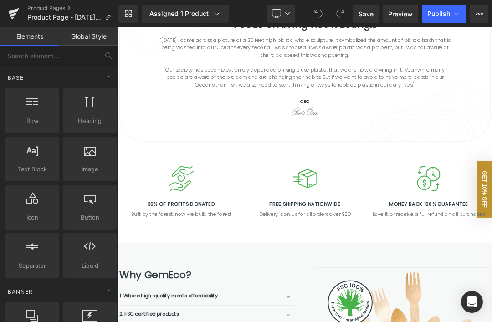
click at [217, 233] on img at bounding box center [211, 250] width 37 height 36
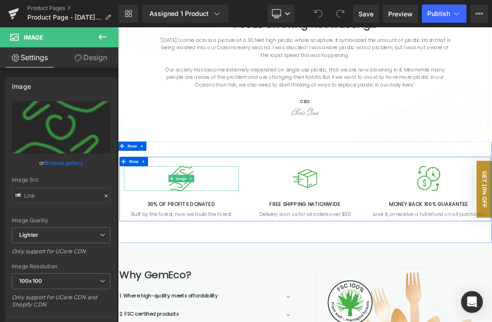
click at [66, 166] on link "Browse gallery" at bounding box center [64, 163] width 39 height 16
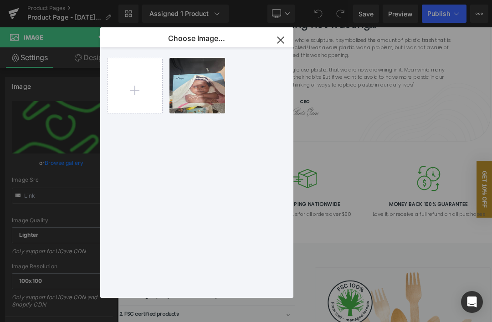
click at [139, 87] on input "file" at bounding box center [134, 85] width 55 height 55
click at [285, 43] on icon "button" at bounding box center [280, 40] width 15 height 15
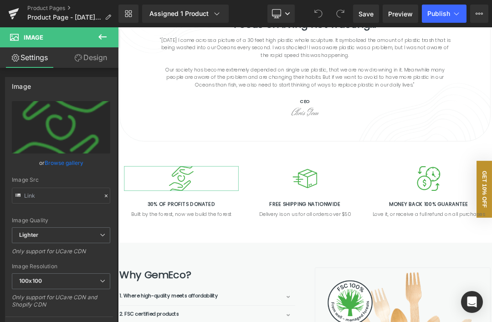
click at [72, 170] on link "Browse gallery" at bounding box center [64, 163] width 39 height 16
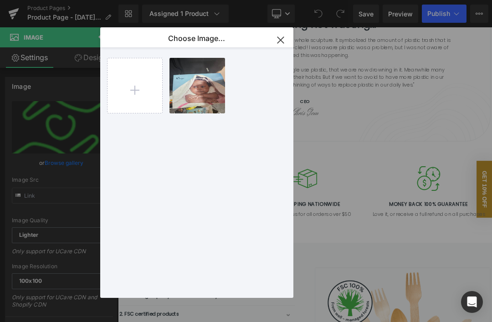
click at [133, 96] on input "file" at bounding box center [134, 85] width 55 height 55
click at [286, 36] on icon "button" at bounding box center [280, 40] width 15 height 15
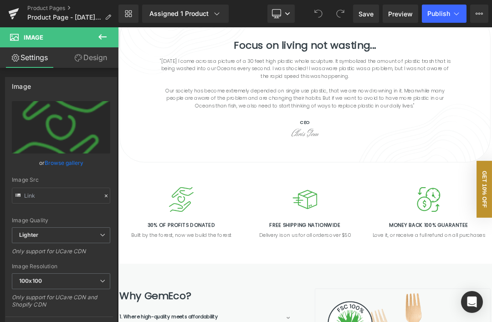
scroll to position [821, 0]
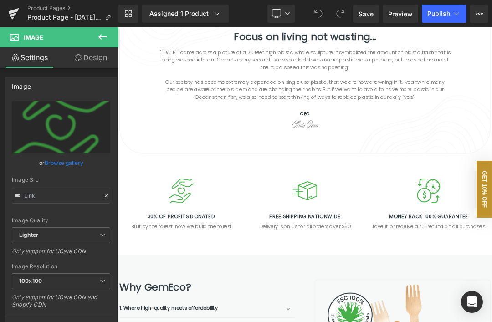
click at [118, 27] on div at bounding box center [118, 27] width 0 height 0
click at [72, 164] on link "Browse gallery" at bounding box center [64, 163] width 39 height 16
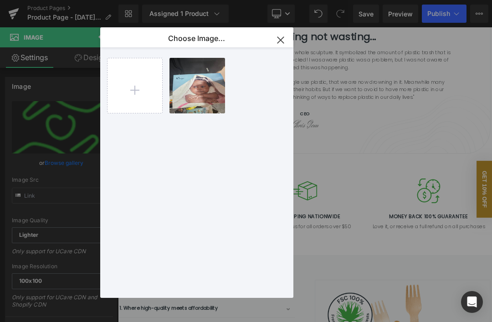
click at [142, 90] on input "file" at bounding box center [134, 85] width 55 height 55
click at [137, 87] on input "file" at bounding box center [134, 85] width 55 height 55
click at [281, 41] on icon "button" at bounding box center [280, 40] width 6 height 6
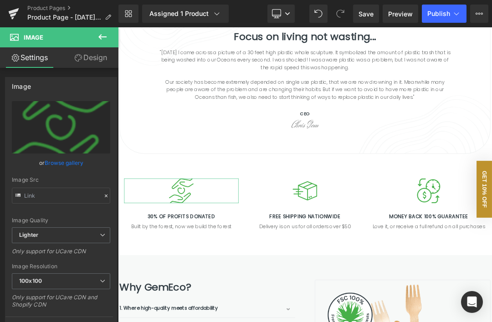
click at [71, 163] on link "Browse gallery" at bounding box center [64, 163] width 39 height 16
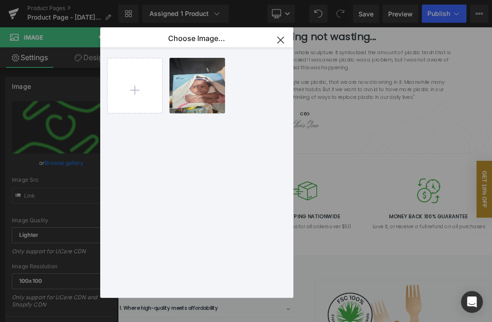
click at [143, 85] on input "file" at bounding box center [134, 85] width 55 height 55
click at [136, 96] on input "file" at bounding box center [134, 85] width 55 height 55
click at [135, 87] on input "file" at bounding box center [134, 85] width 55 height 55
click at [278, 49] on button "button" at bounding box center [280, 39] width 25 height 25
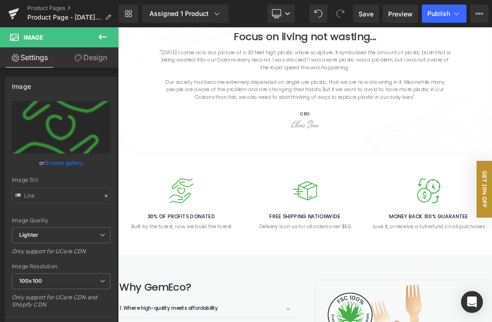
click at [214, 250] on img at bounding box center [211, 268] width 37 height 36
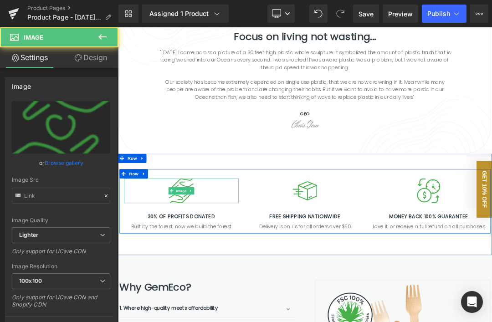
click at [68, 159] on link "Browse gallery" at bounding box center [64, 163] width 39 height 16
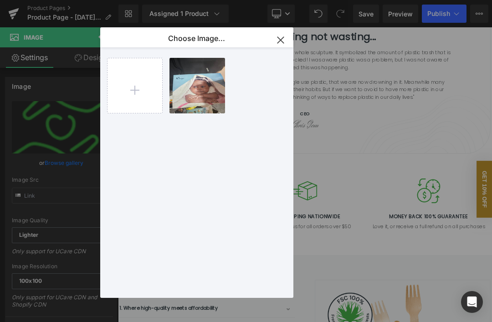
click at [133, 92] on input "file" at bounding box center [134, 85] width 55 height 55
click at [281, 41] on icon "button" at bounding box center [280, 40] width 6 height 6
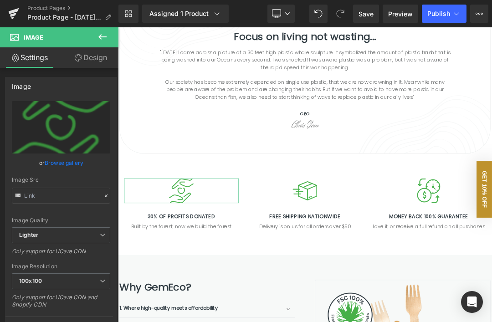
click at [0, 0] on icon "Replace Image" at bounding box center [0, 0] width 0 height 0
click at [213, 263] on span "Image" at bounding box center [211, 268] width 19 height 11
click at [0, 0] on icon "Replace Image" at bounding box center [0, 0] width 0 height 0
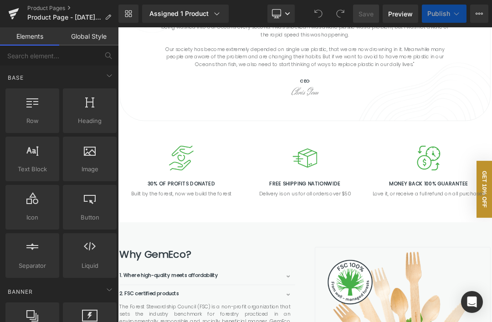
scroll to position [916, 0]
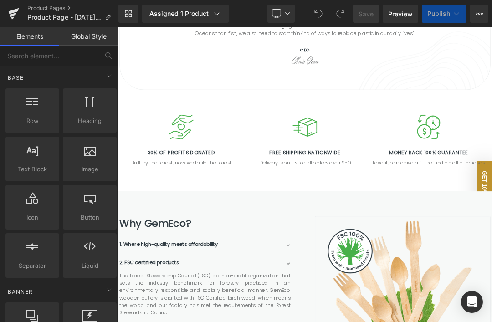
click at [209, 156] on div "Image" at bounding box center [211, 174] width 168 height 36
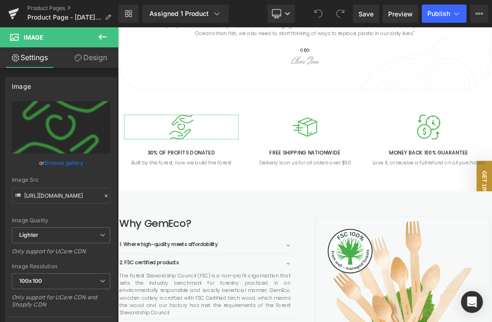
click at [109, 195] on div at bounding box center [106, 196] width 8 height 10
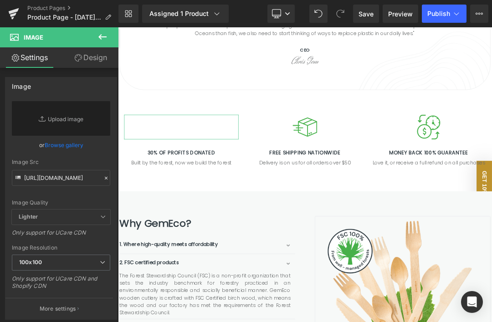
click at [72, 118] on link "Replace Image" at bounding box center [61, 118] width 98 height 35
click at [75, 143] on link "Browse gallery" at bounding box center [64, 145] width 39 height 16
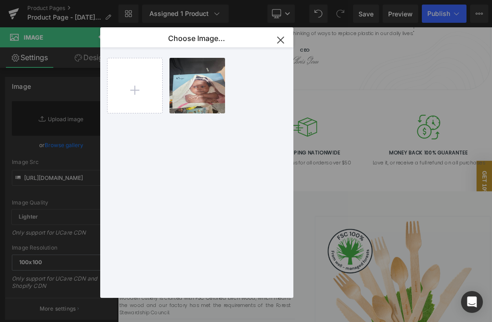
click at [142, 87] on input "file" at bounding box center [134, 85] width 55 height 55
click at [0, 0] on div "7207390...1756.jpeg 424.38 KB" at bounding box center [0, 0] width 0 height 0
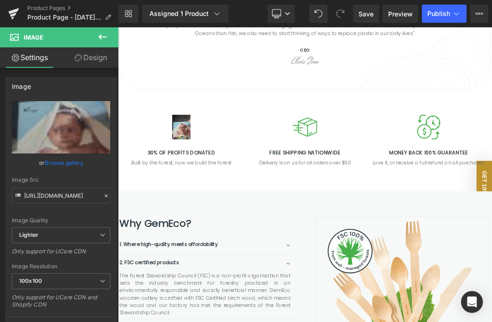
click at [74, 163] on link "Browse gallery" at bounding box center [64, 163] width 39 height 16
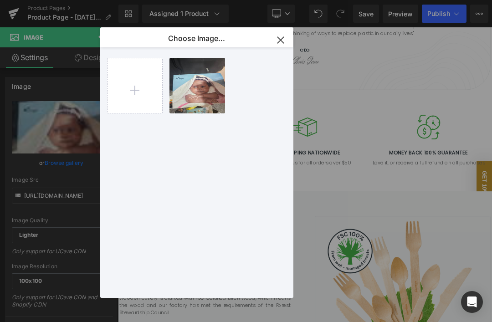
click at [138, 91] on input "file" at bounding box center [134, 85] width 55 height 55
click at [0, 0] on span at bounding box center [0, 0] width 0 height 0
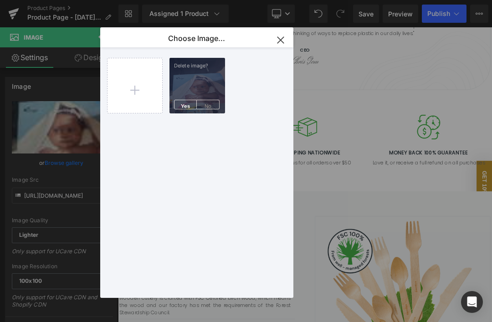
click at [190, 103] on span "Yes" at bounding box center [185, 105] width 23 height 10
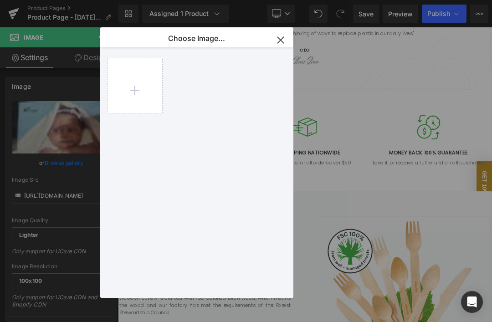
click at [136, 89] on input "file" at bounding box center [134, 85] width 55 height 55
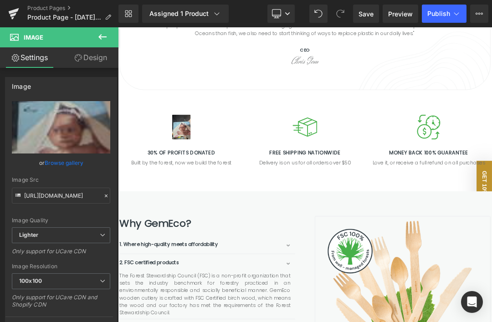
click at [397, 168] on span "Image" at bounding box center [393, 173] width 19 height 11
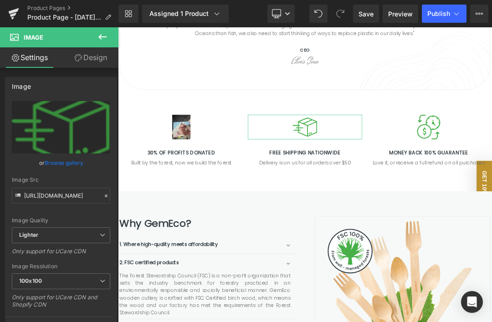
click at [0, 0] on icon "Replace Image" at bounding box center [0, 0] width 0 height 0
click at [107, 107] on icon at bounding box center [103, 107] width 11 height 11
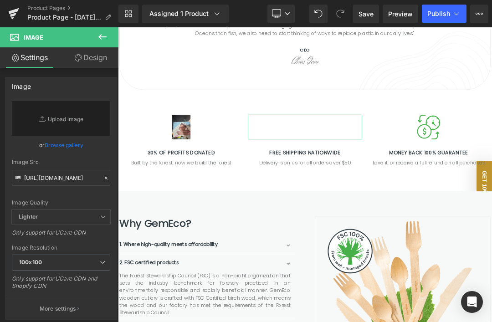
click at [112, 35] on button at bounding box center [103, 37] width 32 height 20
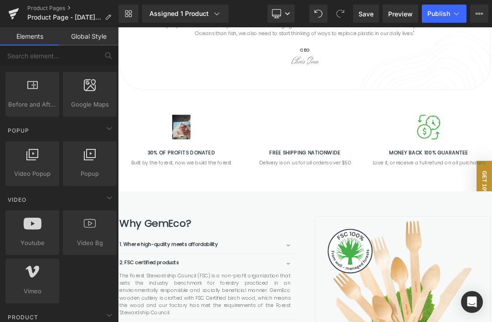
scroll to position [479, 0]
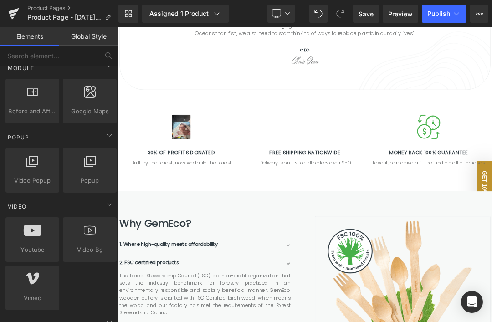
click at [199, 156] on img at bounding box center [211, 174] width 27 height 36
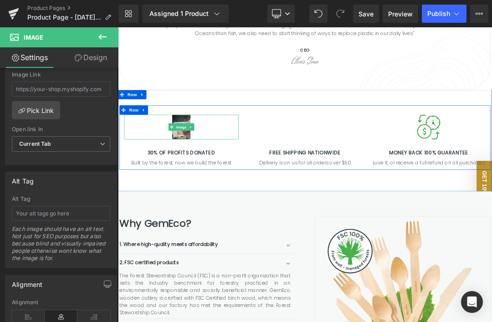
scroll to position [418, 0]
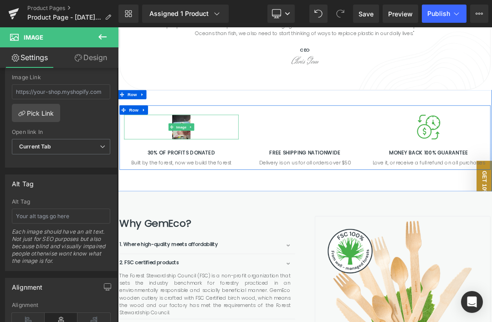
click at [145, 119] on span "Row" at bounding box center [139, 126] width 18 height 14
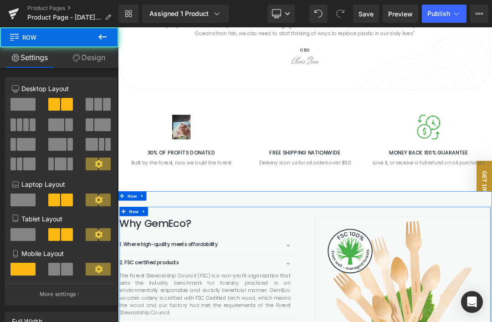
click at [243, 159] on div at bounding box center [211, 174] width 168 height 36
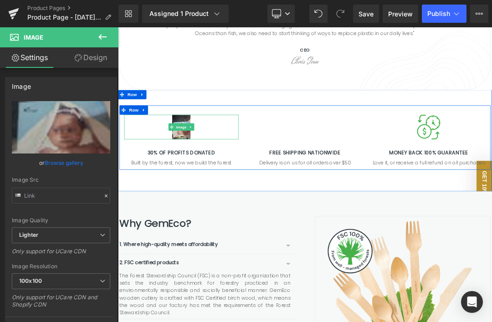
click at [160, 142] on link at bounding box center [156, 149] width 12 height 14
click at [141, 142] on span "Row" at bounding box center [141, 149] width 18 height 14
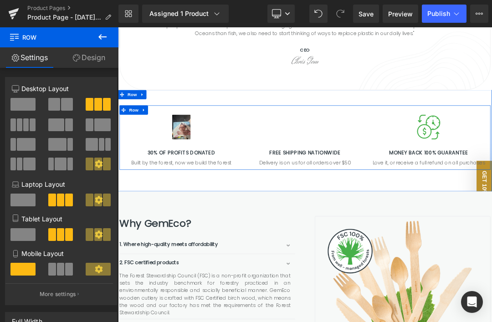
click at [29, 119] on span at bounding box center [25, 124] width 5 height 13
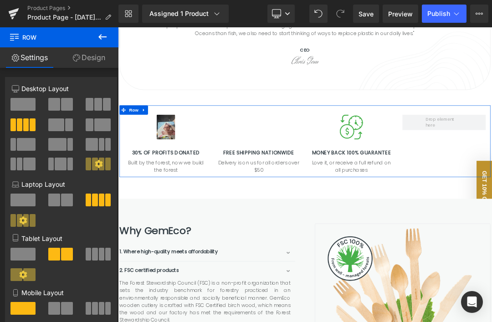
click at [94, 102] on span at bounding box center [98, 104] width 8 height 13
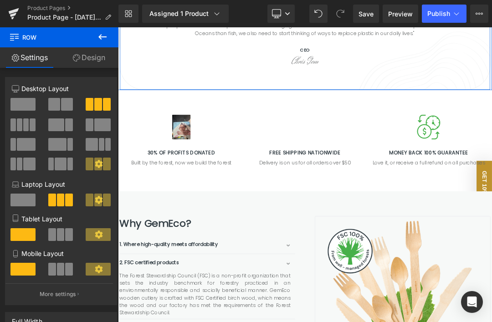
click at [263, 74] on div "Focus on living not wasting... Heading "[DATE] I came across a picture of a 30 …" at bounding box center [393, 9] width 546 height 220
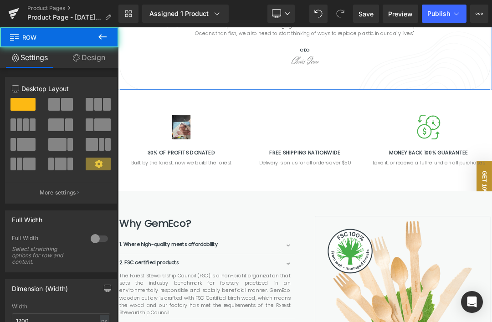
click at [118, 27] on div at bounding box center [118, 27] width 0 height 0
